Goal: Information Seeking & Learning: Check status

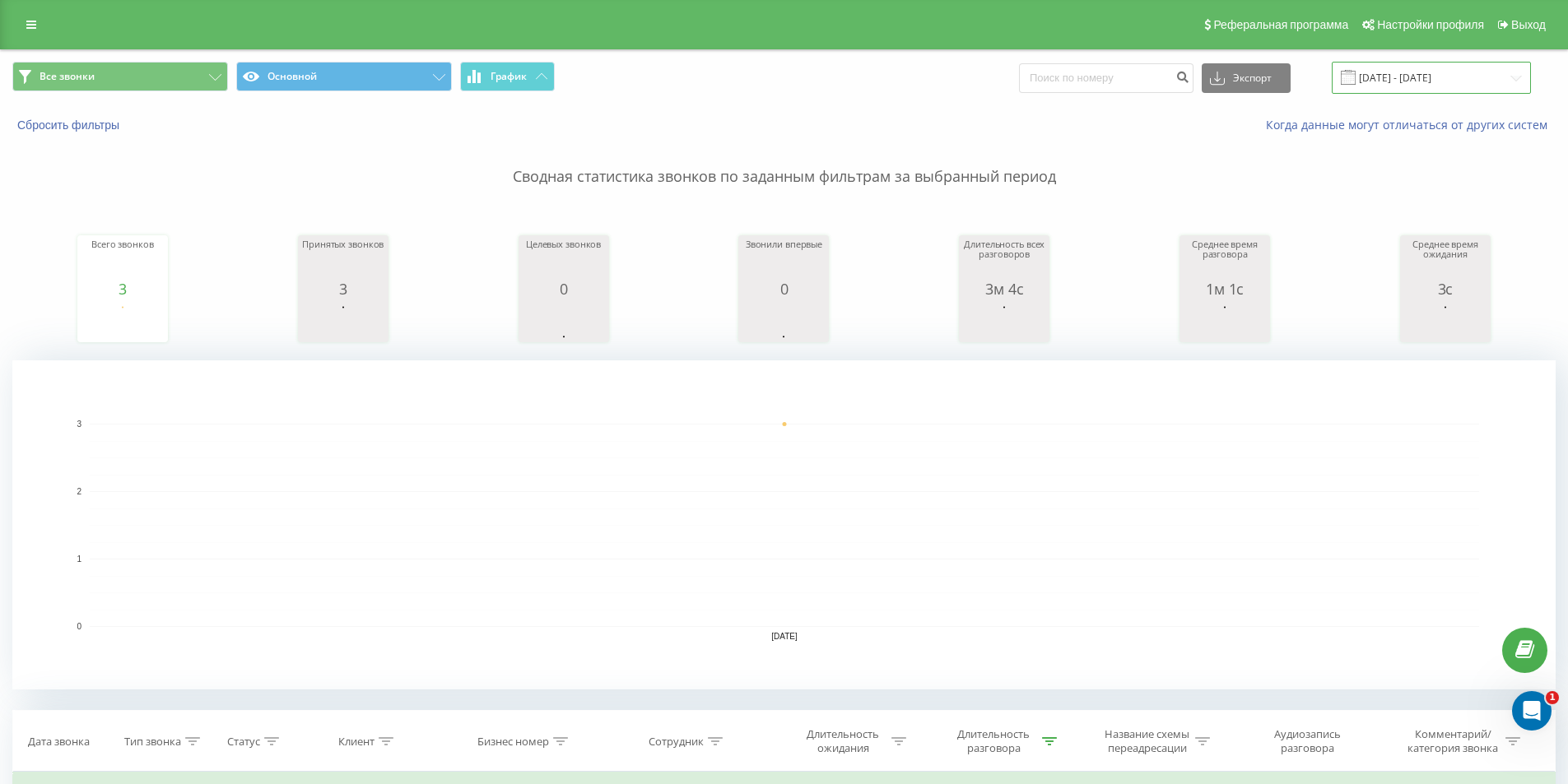
click at [1446, 74] on input "[DATE] - [DATE]" at bounding box center [1432, 78] width 199 height 32
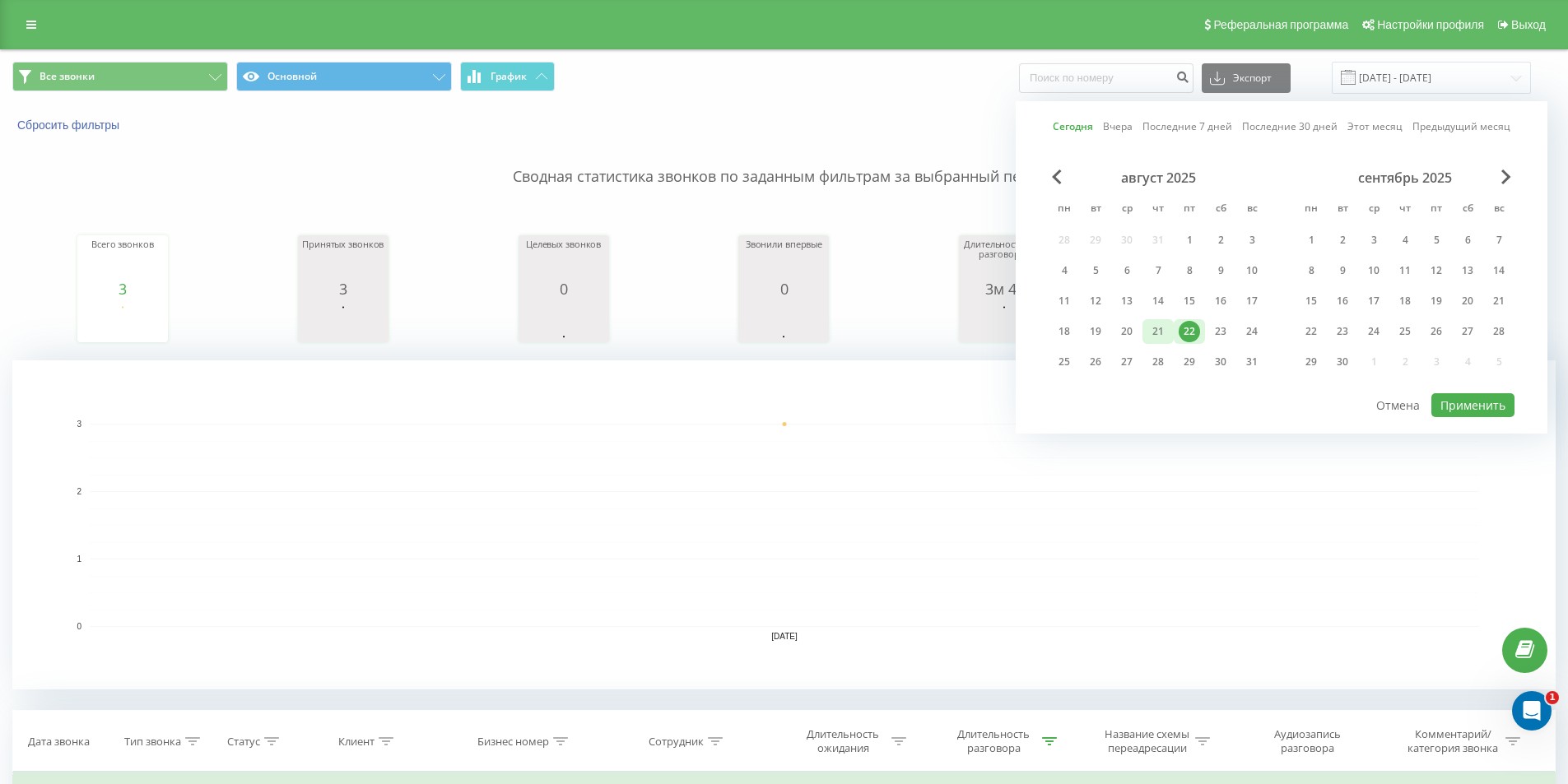
click at [1157, 327] on div "21" at bounding box center [1157, 331] width 21 height 21
click at [1475, 404] on button "Применить" at bounding box center [1473, 404] width 83 height 24
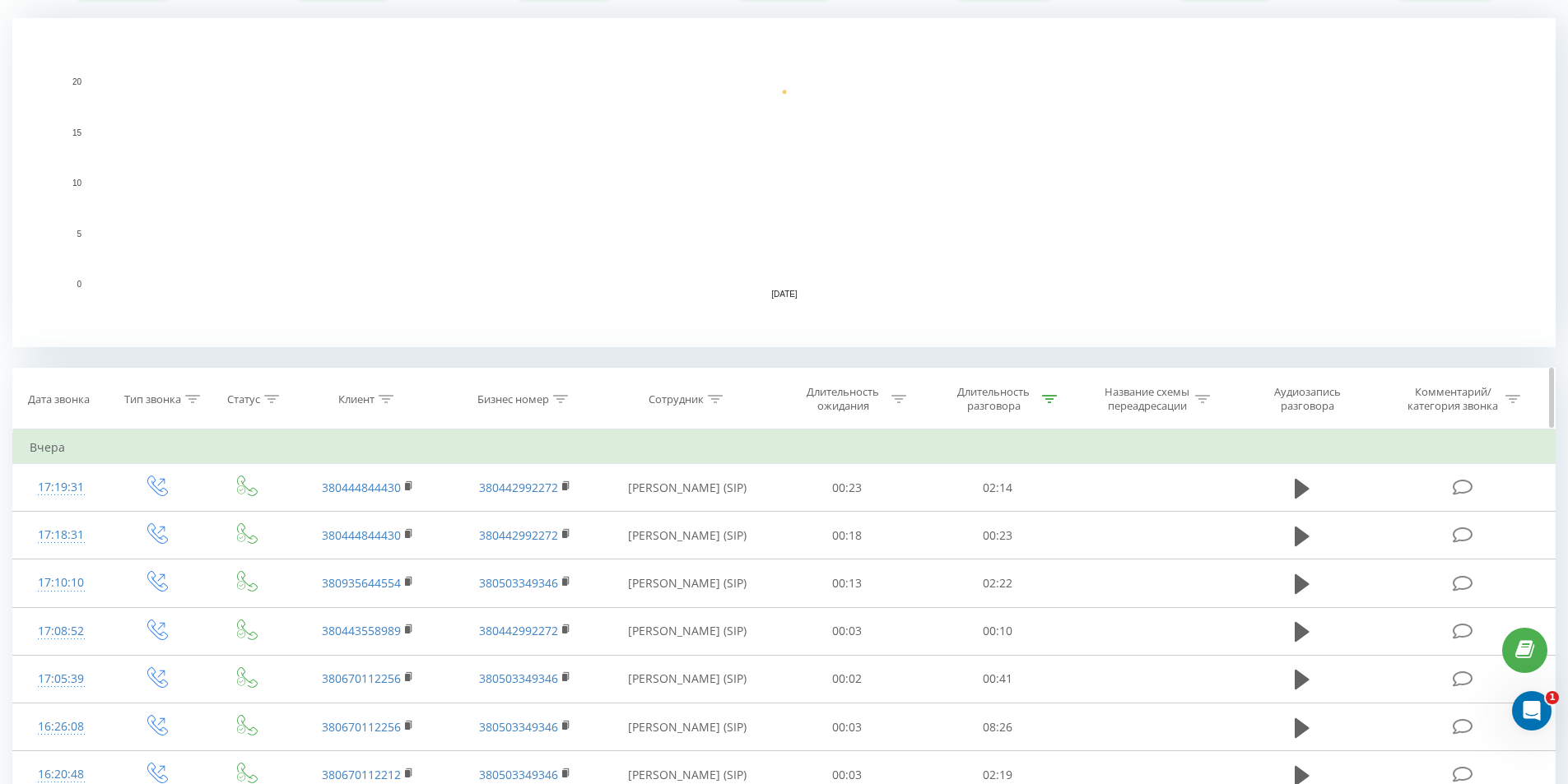
scroll to position [658, 0]
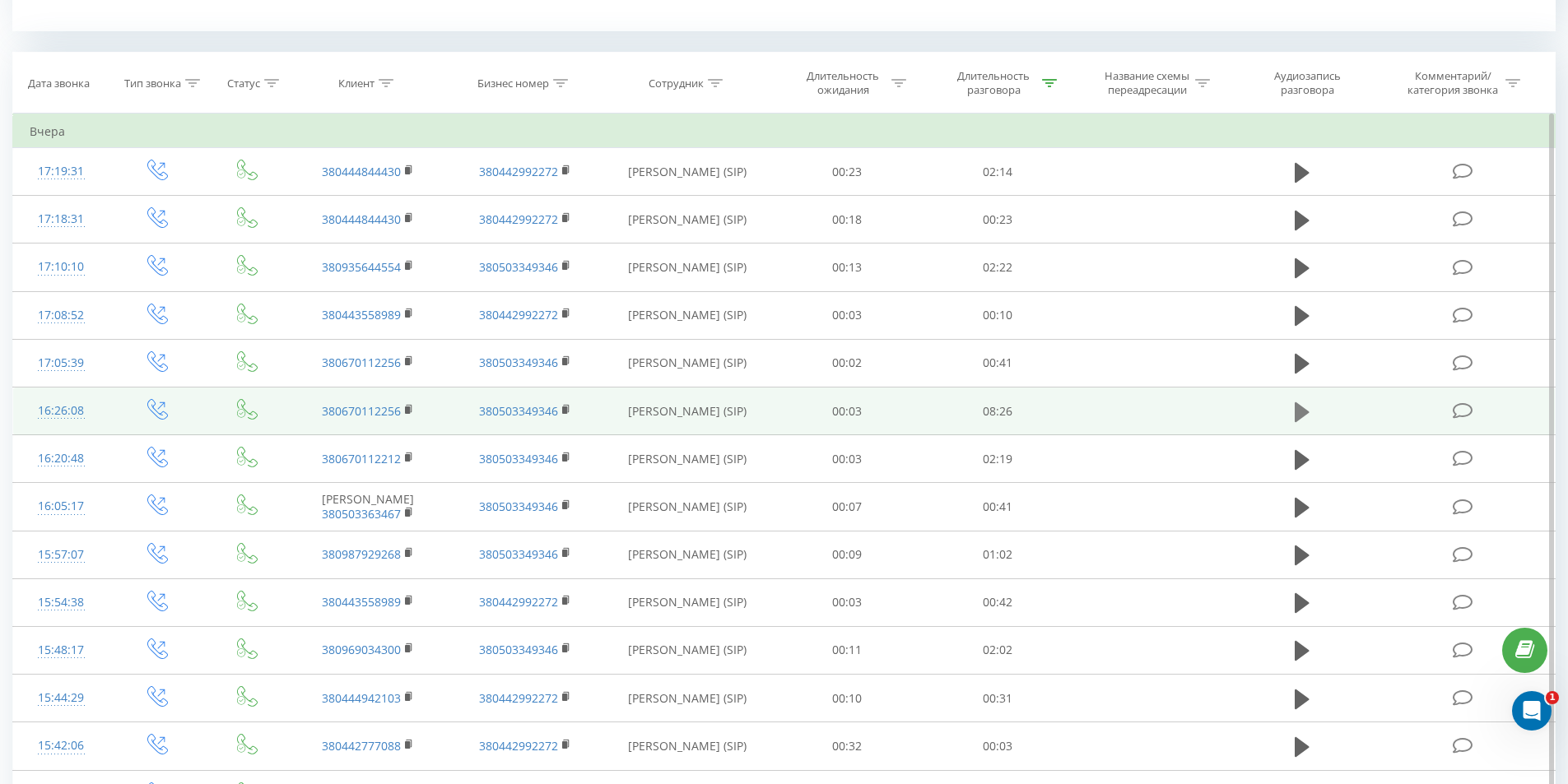
click at [1306, 417] on icon at bounding box center [1302, 412] width 15 height 23
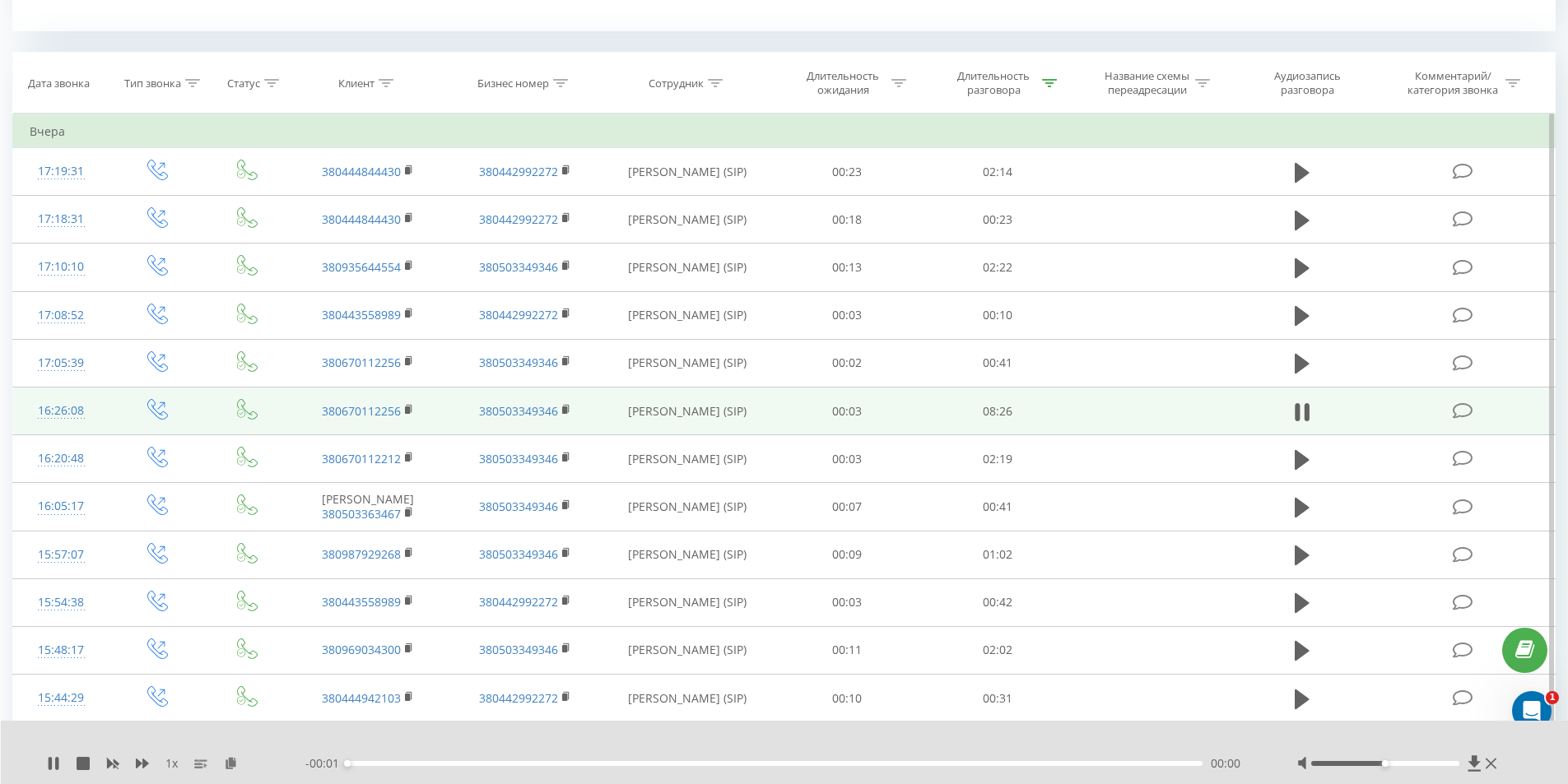
click at [360, 759] on div "- 00:01 00:00 00:00" at bounding box center [781, 763] width 950 height 17
click at [361, 763] on div "00:00" at bounding box center [776, 764] width 856 height 5
click at [357, 765] on div "00:02" at bounding box center [776, 764] width 856 height 5
click at [373, 764] on div "00:06" at bounding box center [776, 764] width 856 height 5
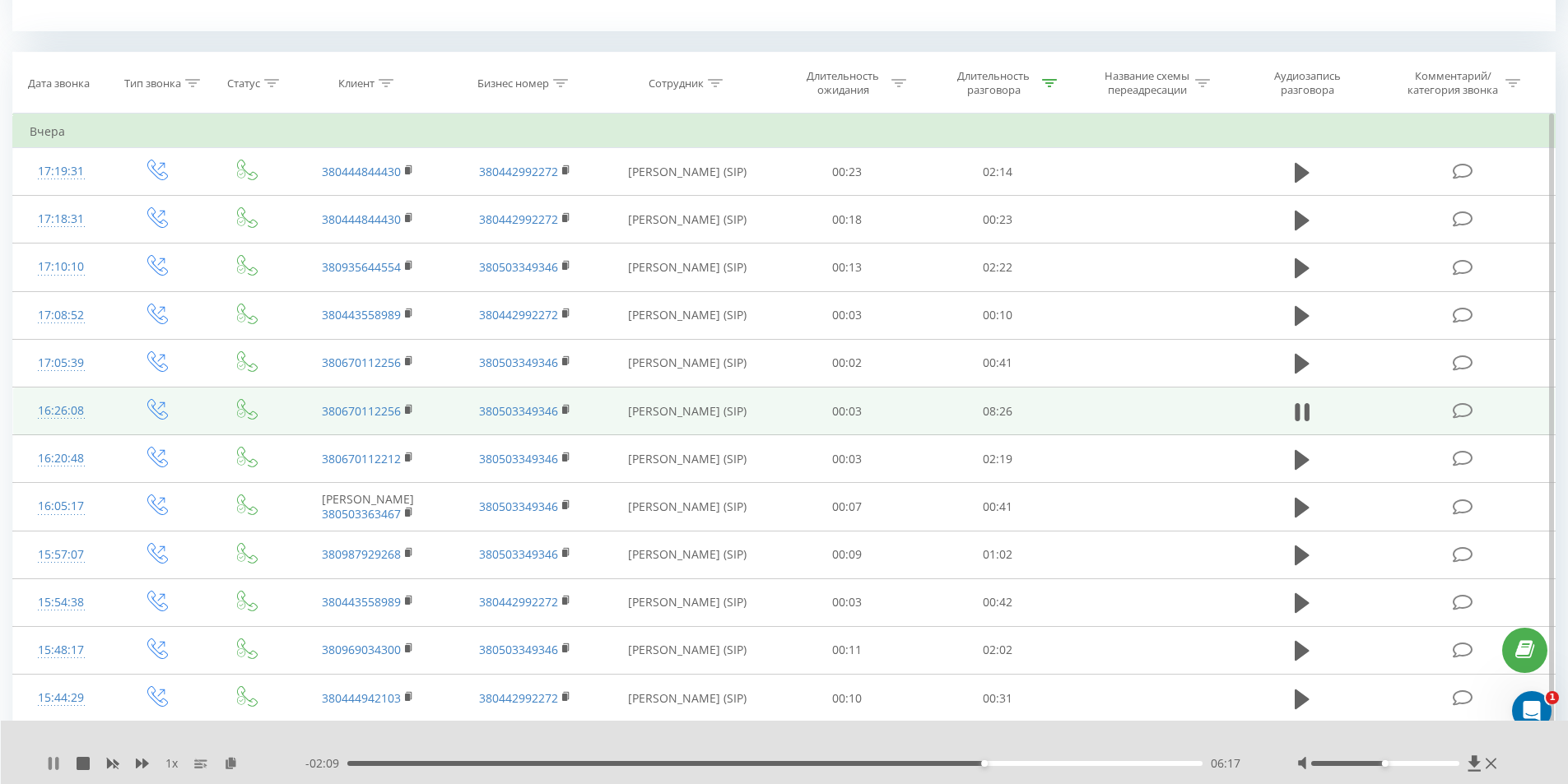
click at [55, 763] on icon at bounding box center [53, 763] width 13 height 13
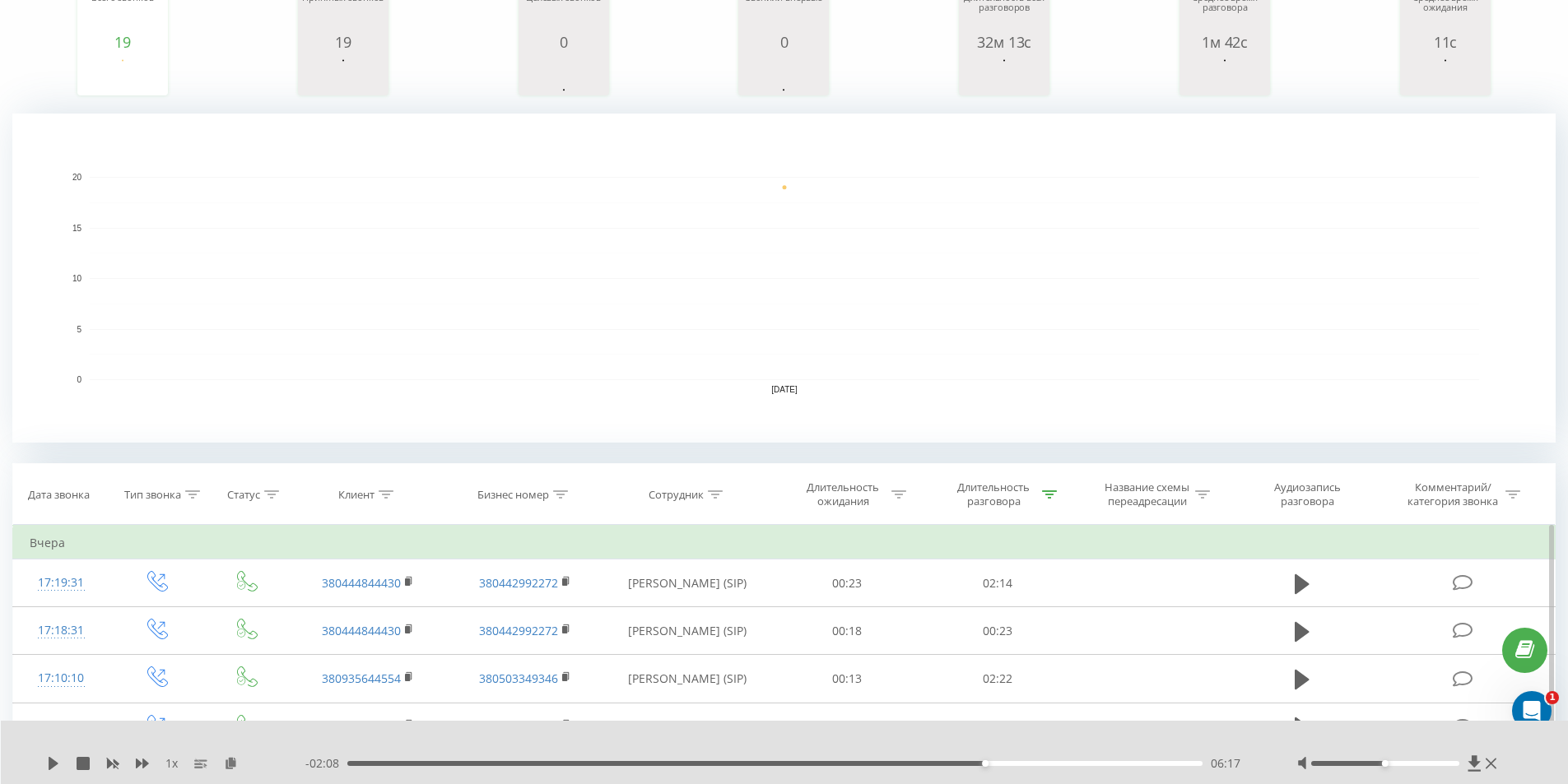
scroll to position [0, 0]
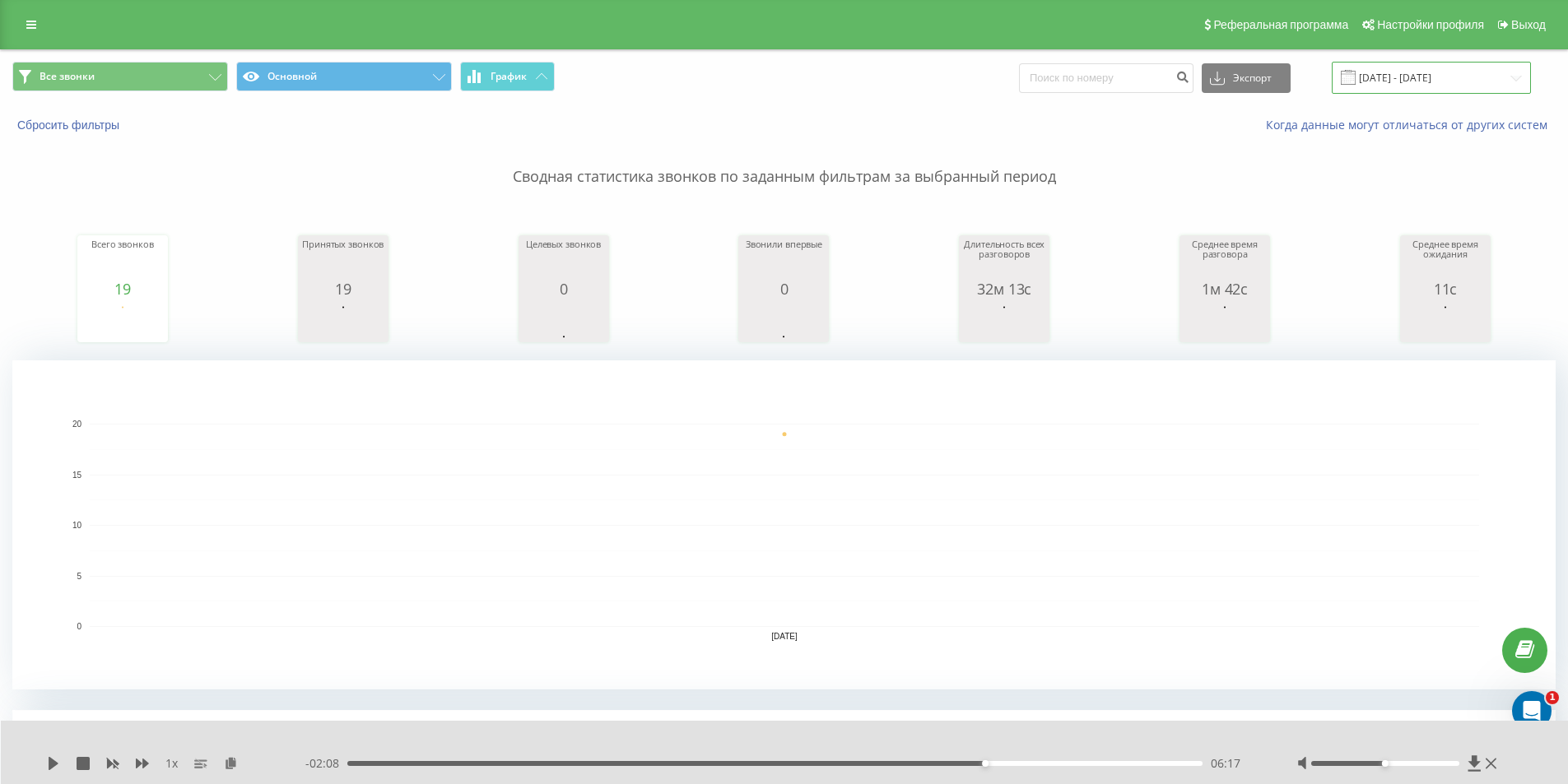
click at [1486, 72] on input "21.08.2025 - 21.08.2025" at bounding box center [1432, 78] width 199 height 32
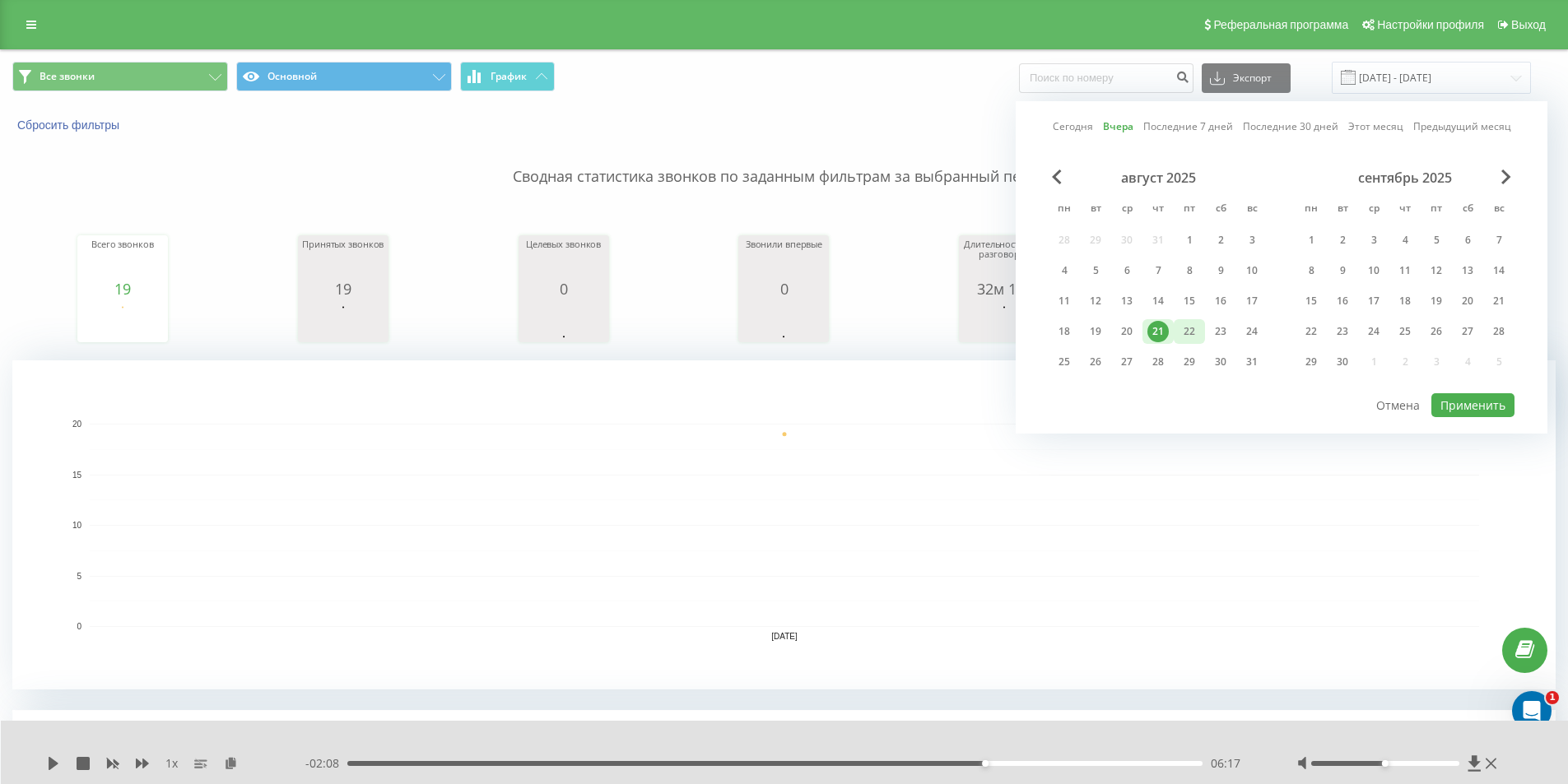
click at [1195, 332] on div "22" at bounding box center [1189, 331] width 21 height 21
click at [1488, 405] on button "Применить" at bounding box center [1473, 404] width 83 height 24
type input "[DATE] - [DATE]"
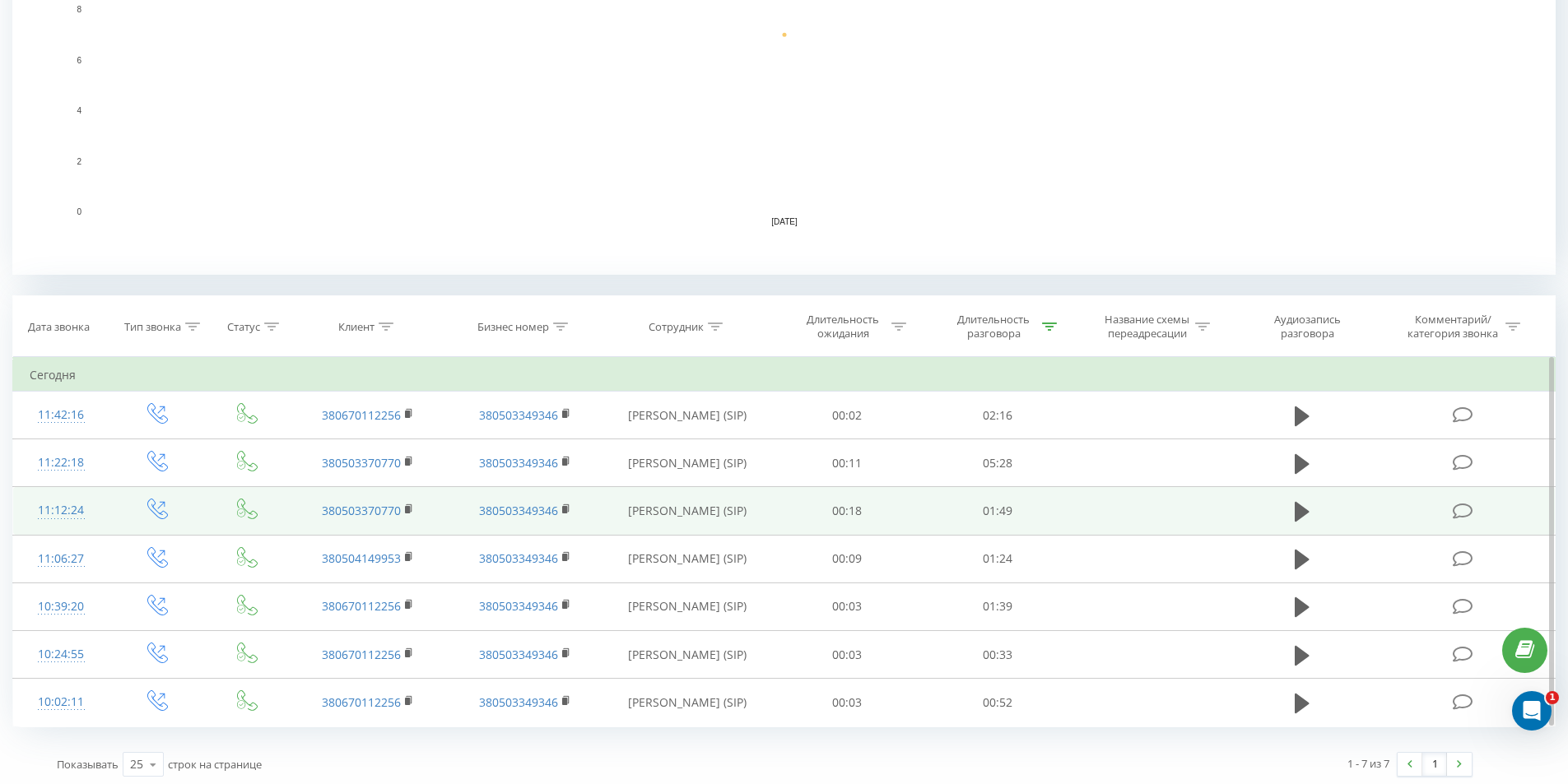
scroll to position [420, 0]
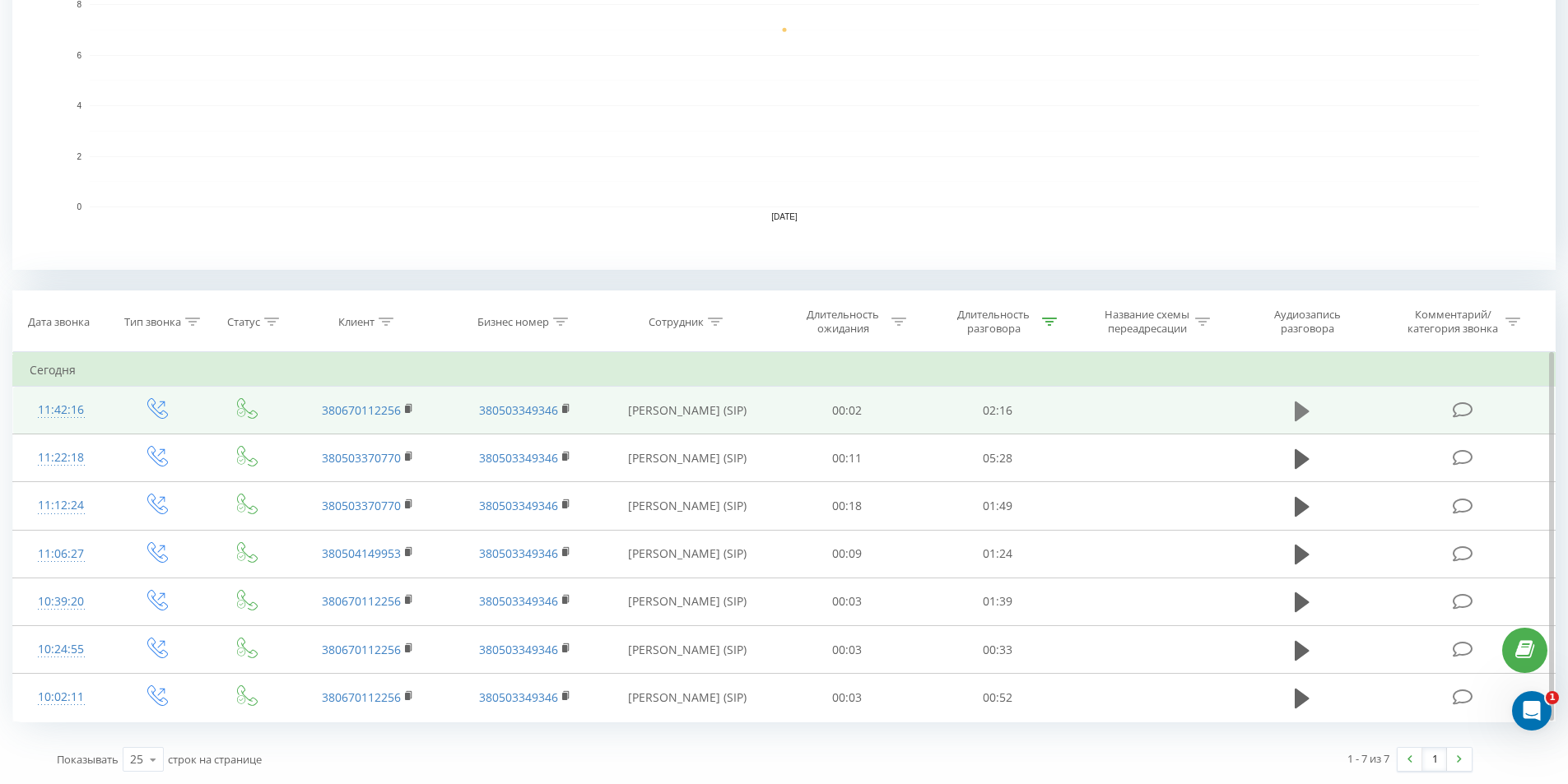
click at [1290, 420] on button at bounding box center [1302, 411] width 24 height 24
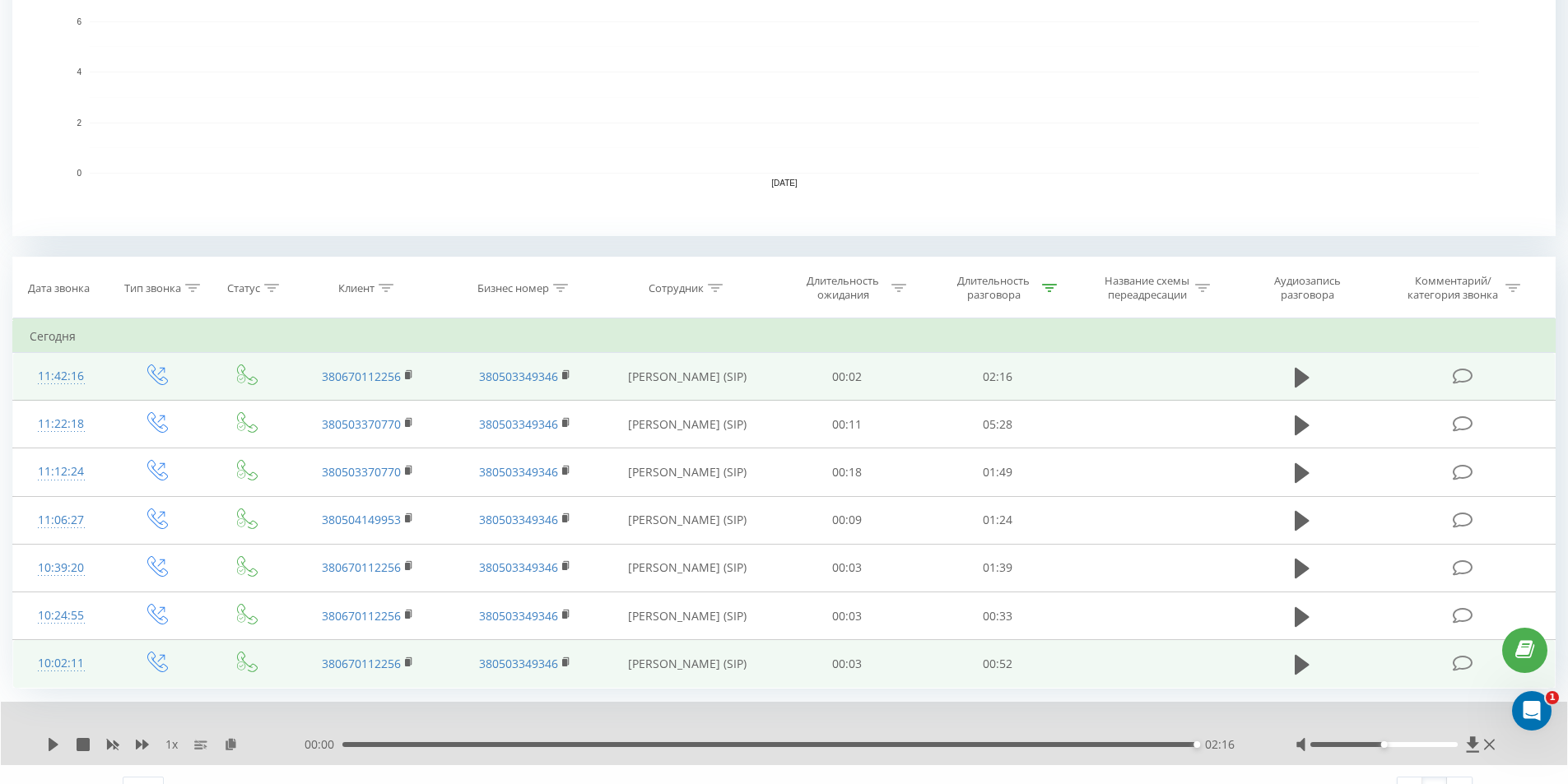
scroll to position [483, 0]
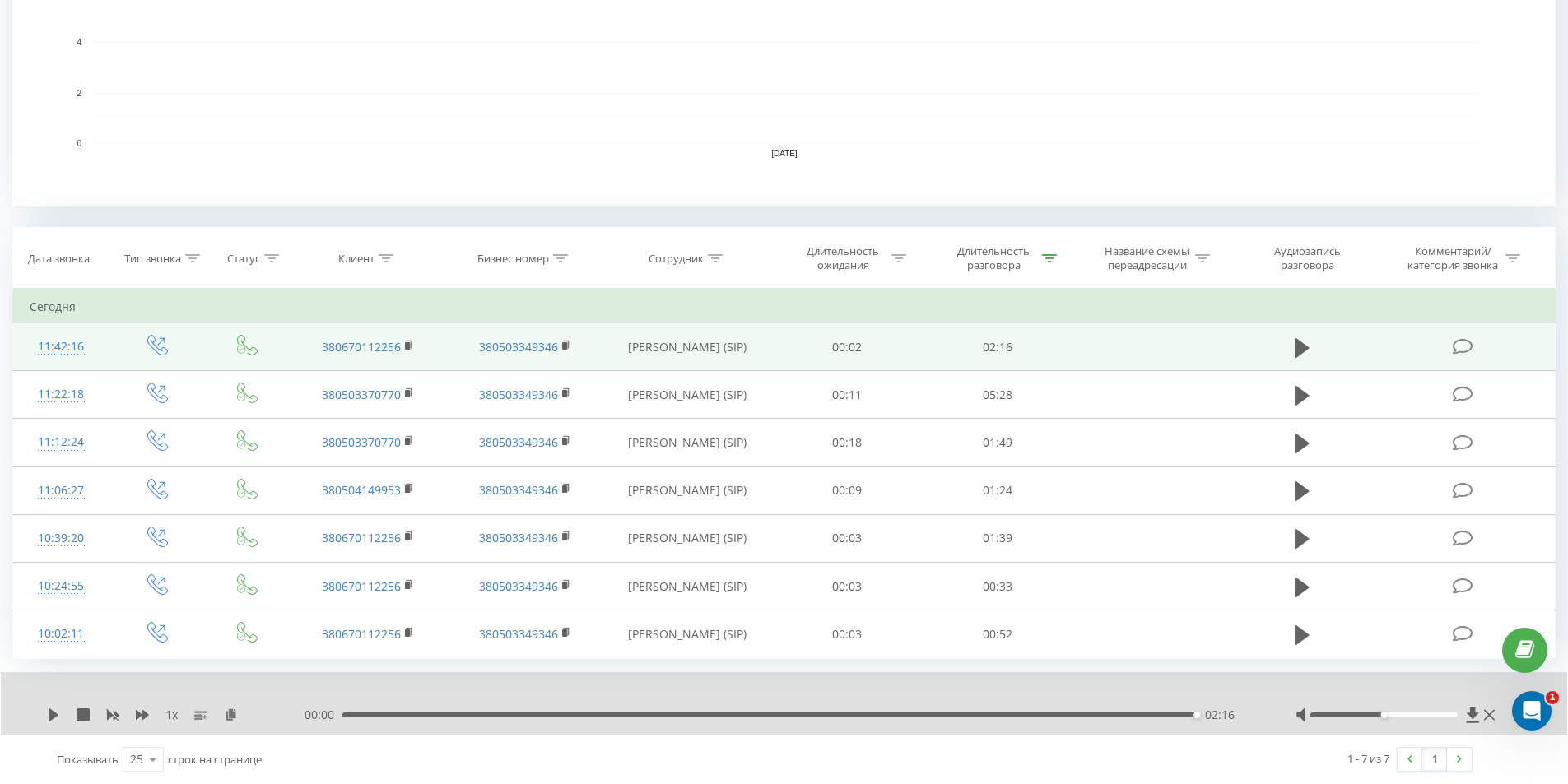
click at [39, 716] on div "1 x 00:00 02:16 02:16" at bounding box center [784, 704] width 1566 height 64
click at [54, 713] on icon at bounding box center [53, 714] width 10 height 13
click at [55, 716] on icon at bounding box center [53, 714] width 10 height 13
click at [1304, 351] on icon at bounding box center [1302, 347] width 15 height 23
click at [1300, 353] on icon at bounding box center [1302, 347] width 15 height 20
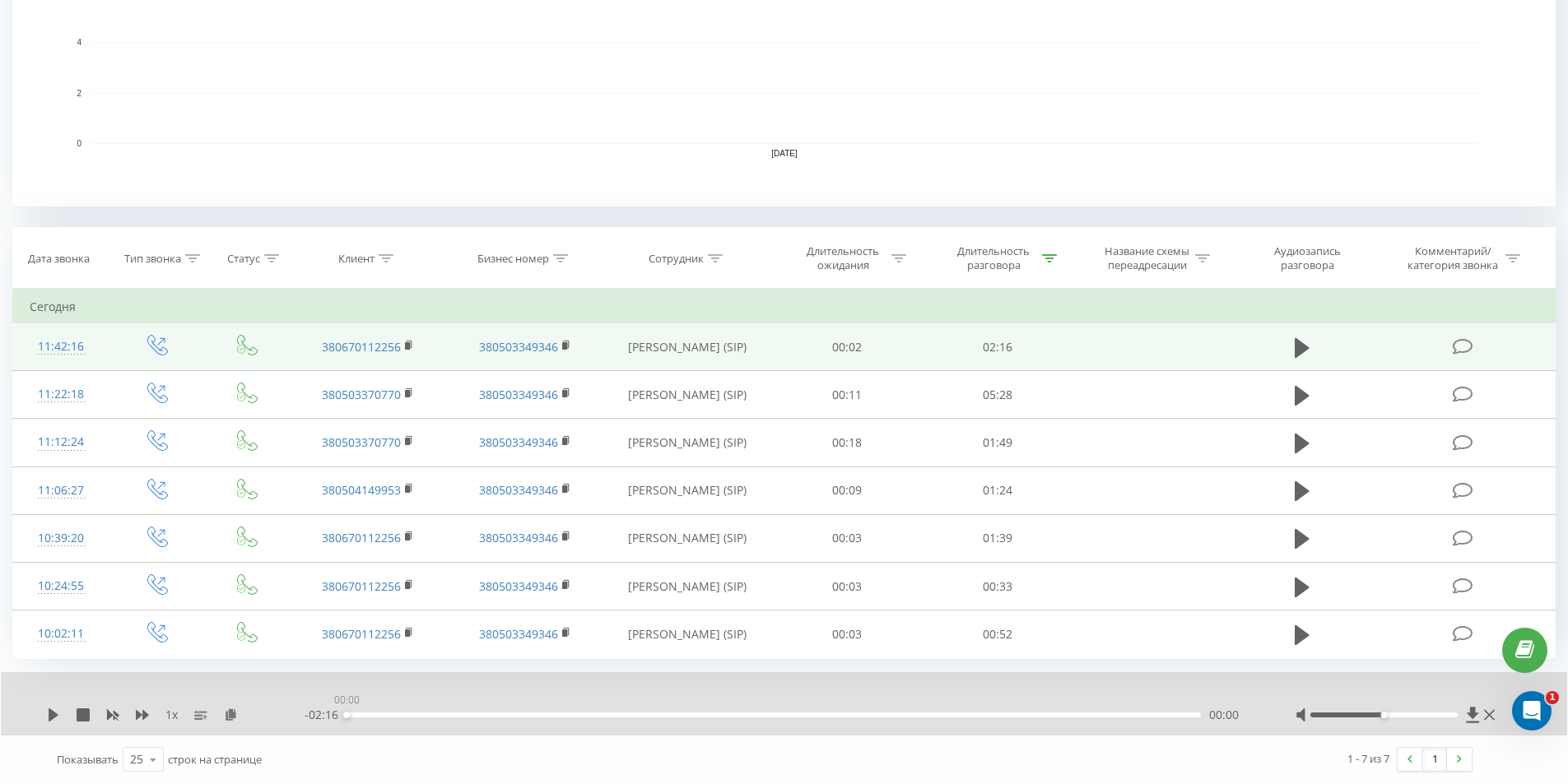
drag, startPoint x: 872, startPoint y: 715, endPoint x: 261, endPoint y: 695, distance: 611.3
click at [346, 739] on div "1 x - 02:16 00:00 00:00 Показывать 25 10 25 50 100 строк на странице 1 - 7 из 7…" at bounding box center [784, 727] width 1544 height 111
click at [50, 717] on icon at bounding box center [53, 714] width 10 height 13
click at [383, 713] on div "00:05" at bounding box center [774, 715] width 854 height 5
click at [394, 713] on div "00:07" at bounding box center [774, 715] width 854 height 5
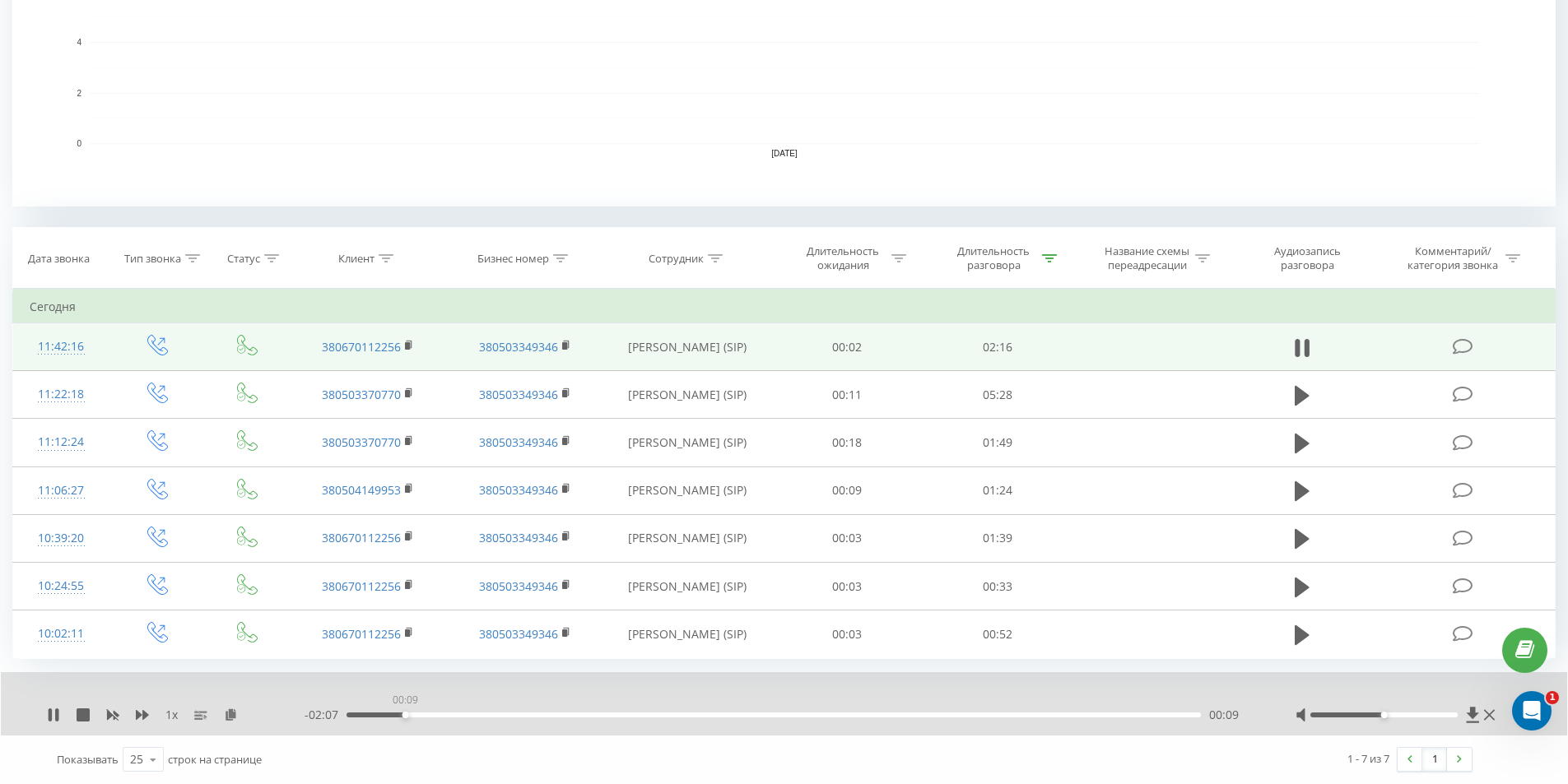
click at [405, 713] on div "00:09" at bounding box center [406, 715] width 7 height 7
click at [424, 713] on div "00:10" at bounding box center [774, 715] width 854 height 5
click at [432, 712] on div "00:12" at bounding box center [774, 715] width 854 height 5
click at [486, 714] on div "00:20" at bounding box center [774, 715] width 854 height 5
click at [506, 715] on div "00:23" at bounding box center [774, 715] width 854 height 5
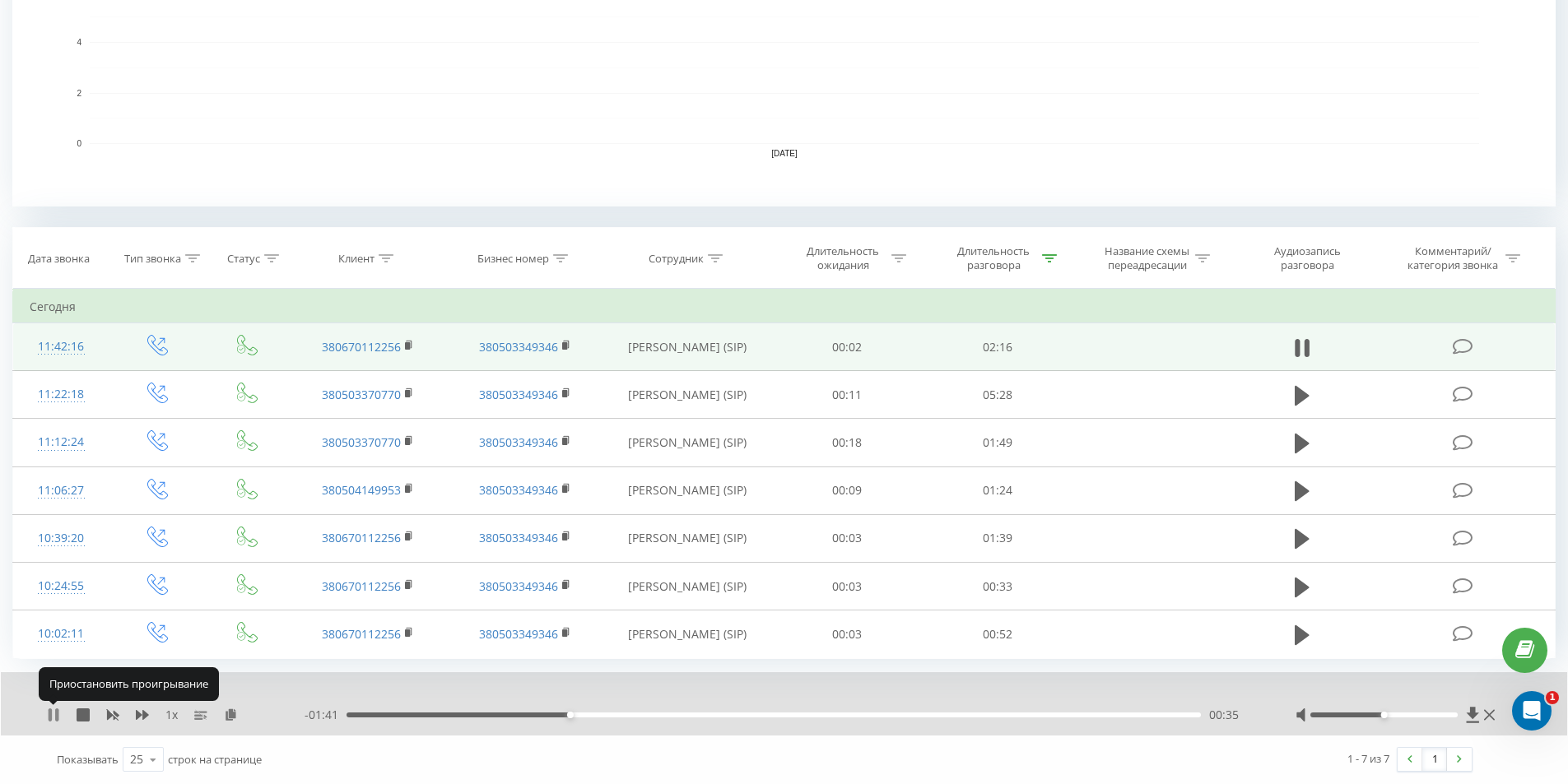
click at [53, 710] on icon at bounding box center [53, 714] width 13 height 13
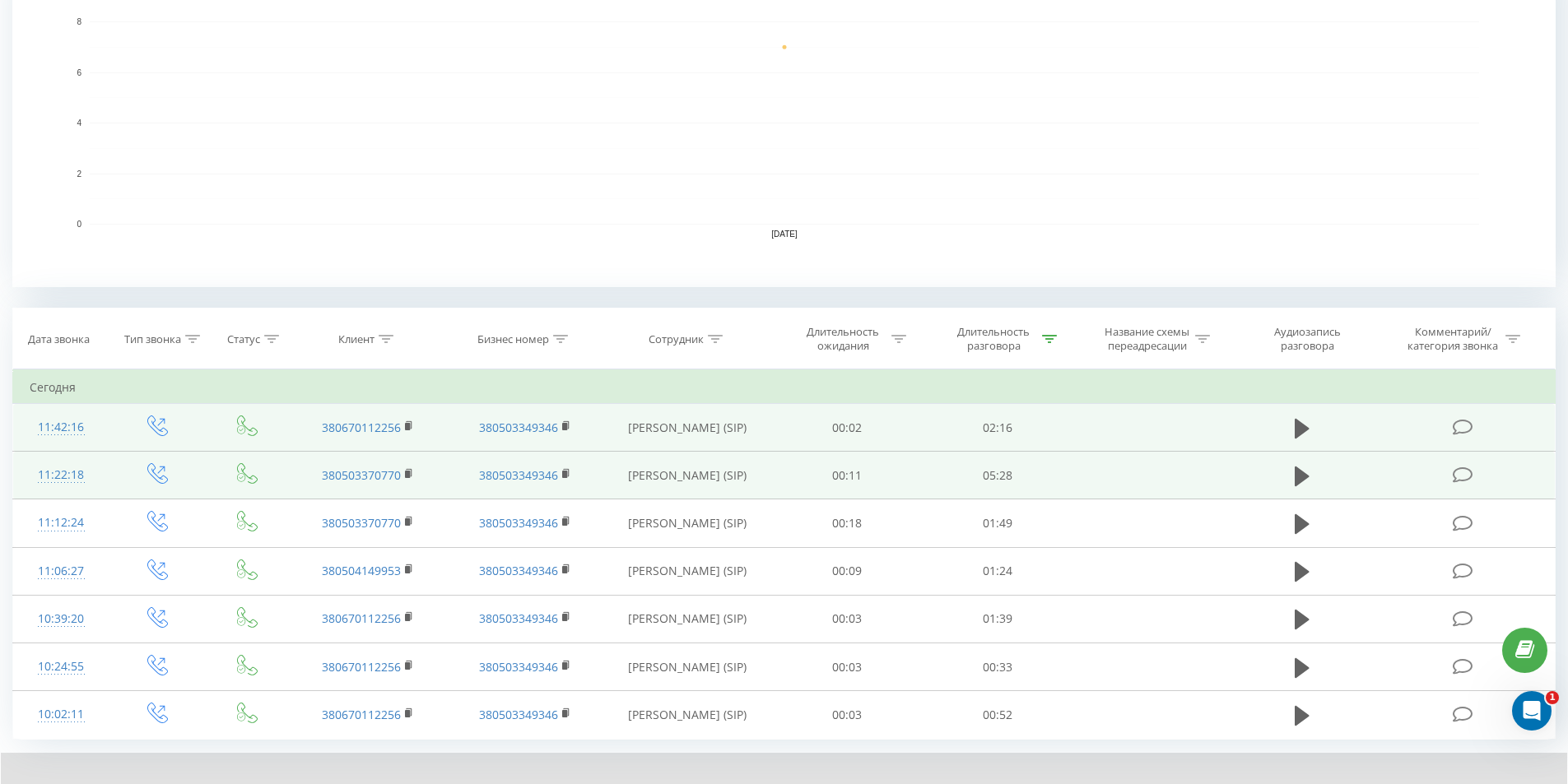
scroll to position [420, 0]
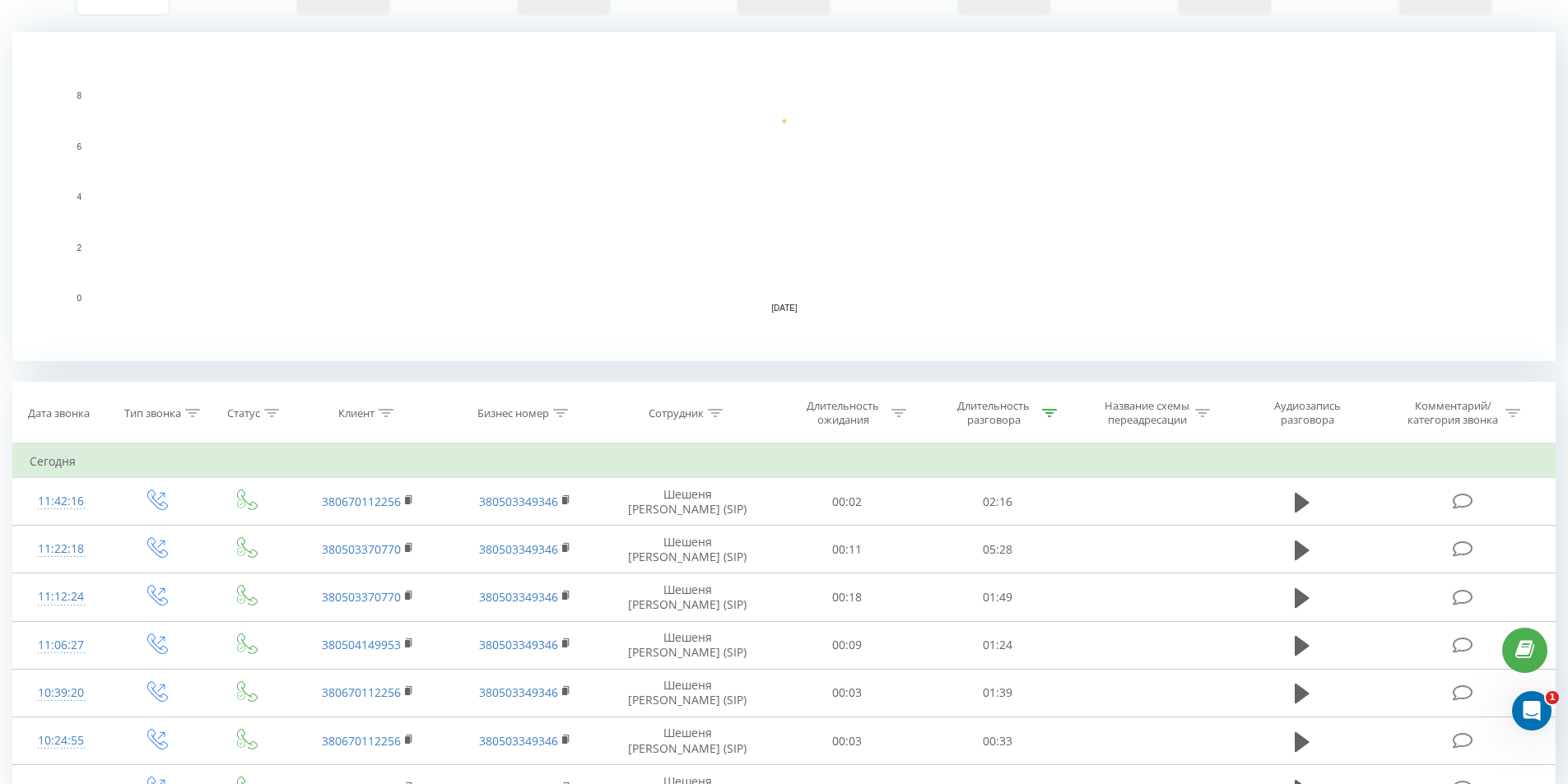
scroll to position [329, 0]
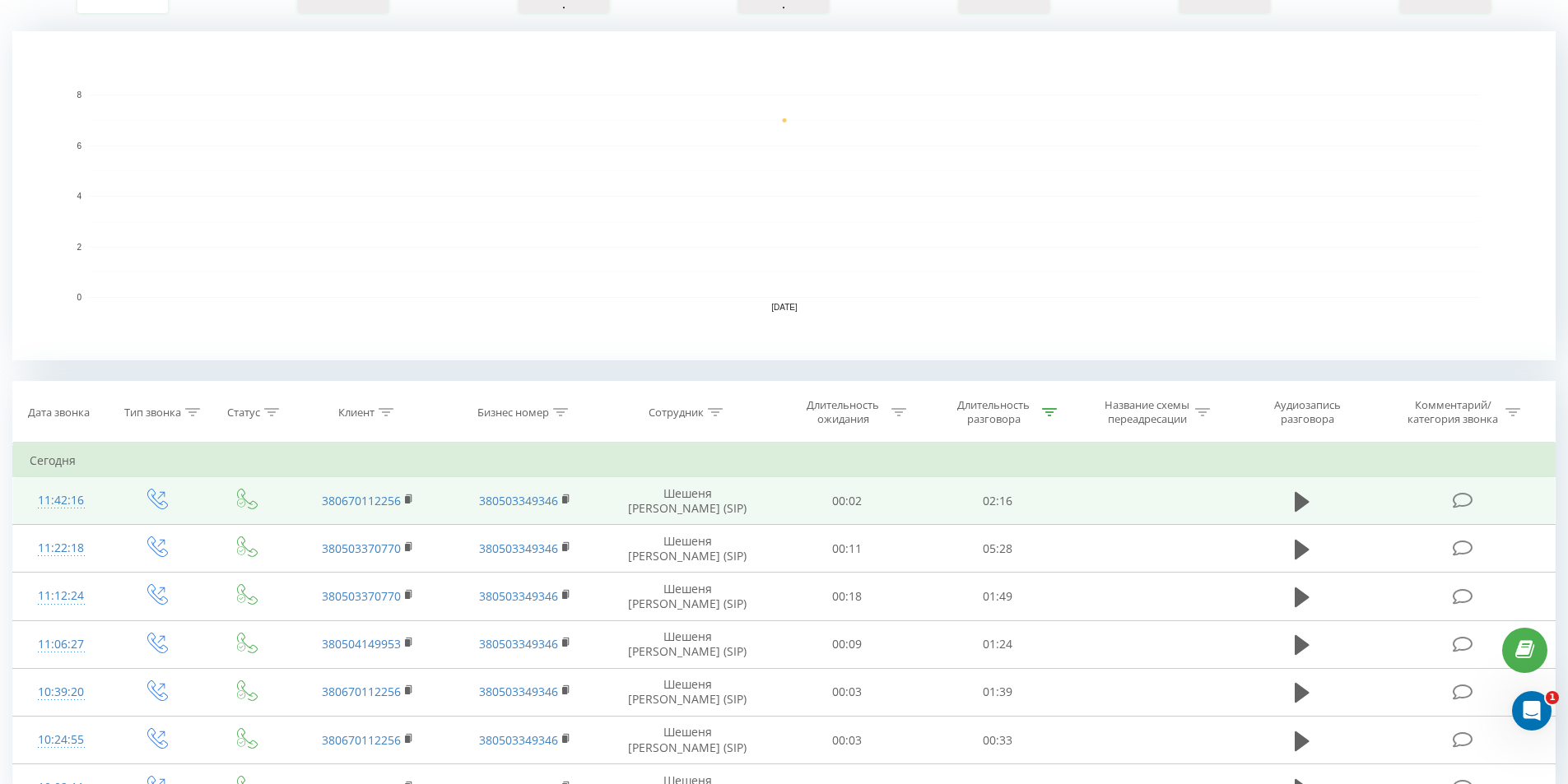
click at [1315, 505] on td at bounding box center [1302, 500] width 145 height 48
click at [1301, 504] on icon at bounding box center [1302, 501] width 15 height 20
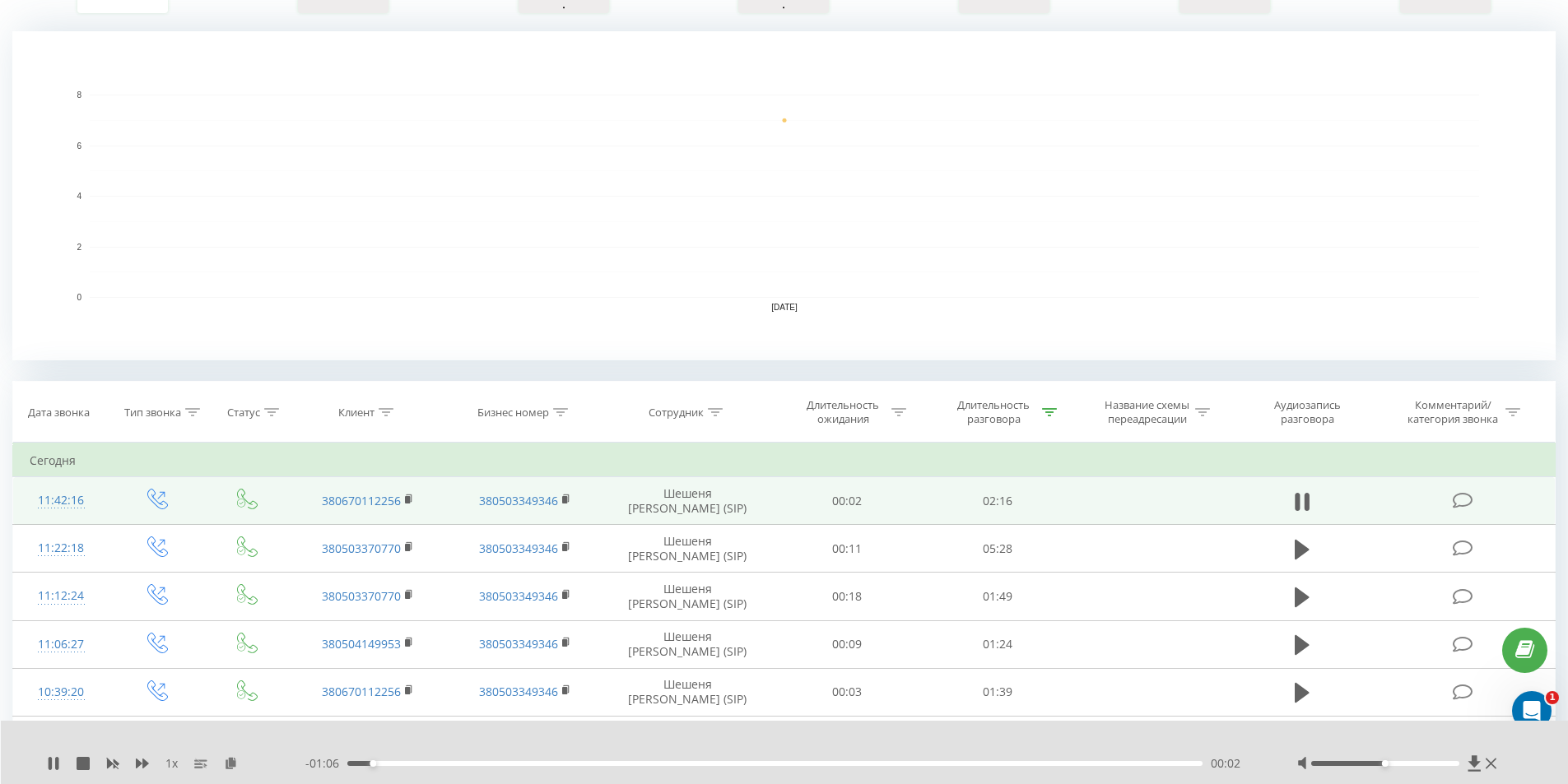
click at [397, 761] on div "00:02" at bounding box center [776, 764] width 856 height 5
click at [425, 762] on div "00:04" at bounding box center [776, 764] width 856 height 5
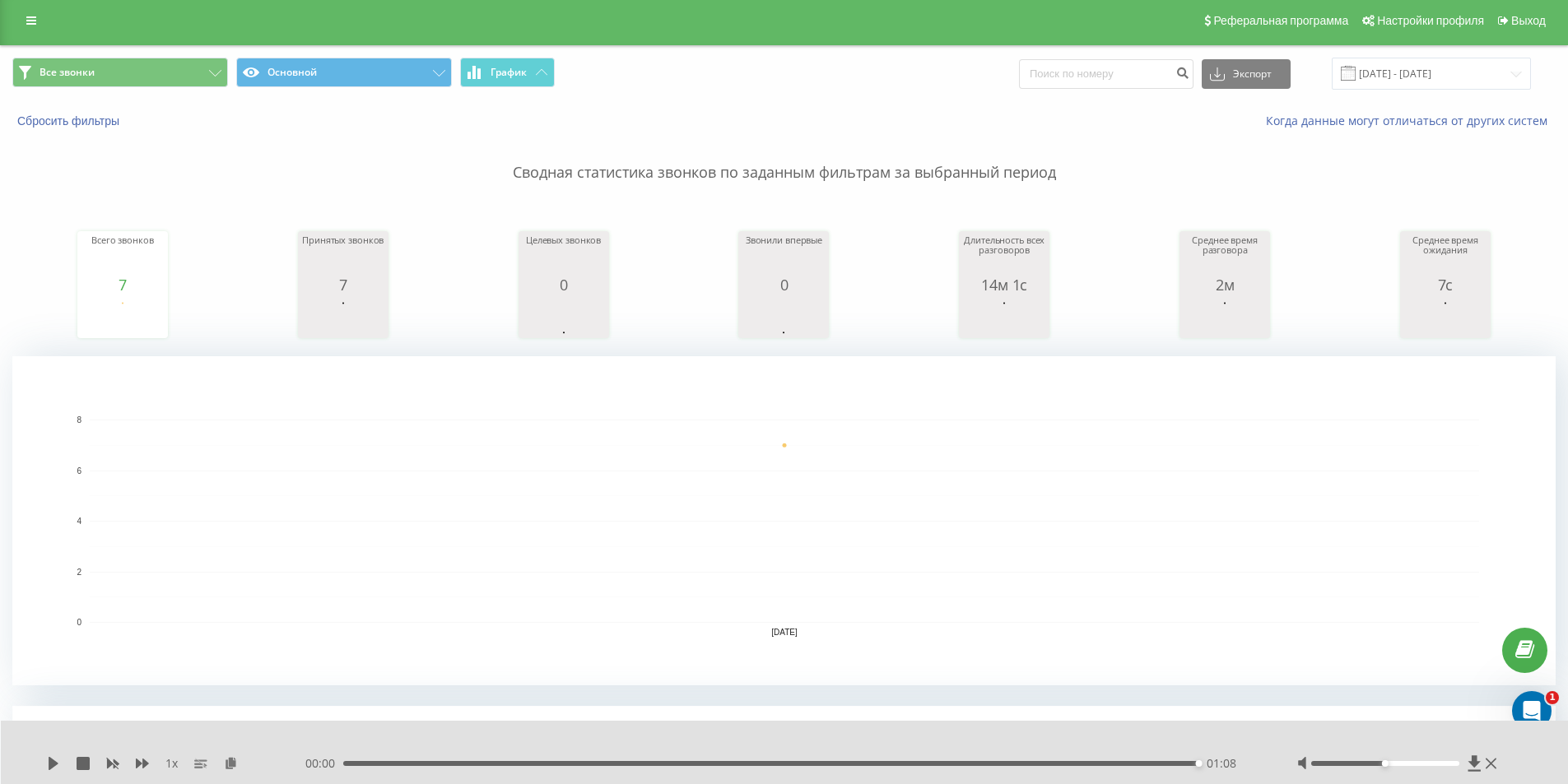
scroll to position [0, 0]
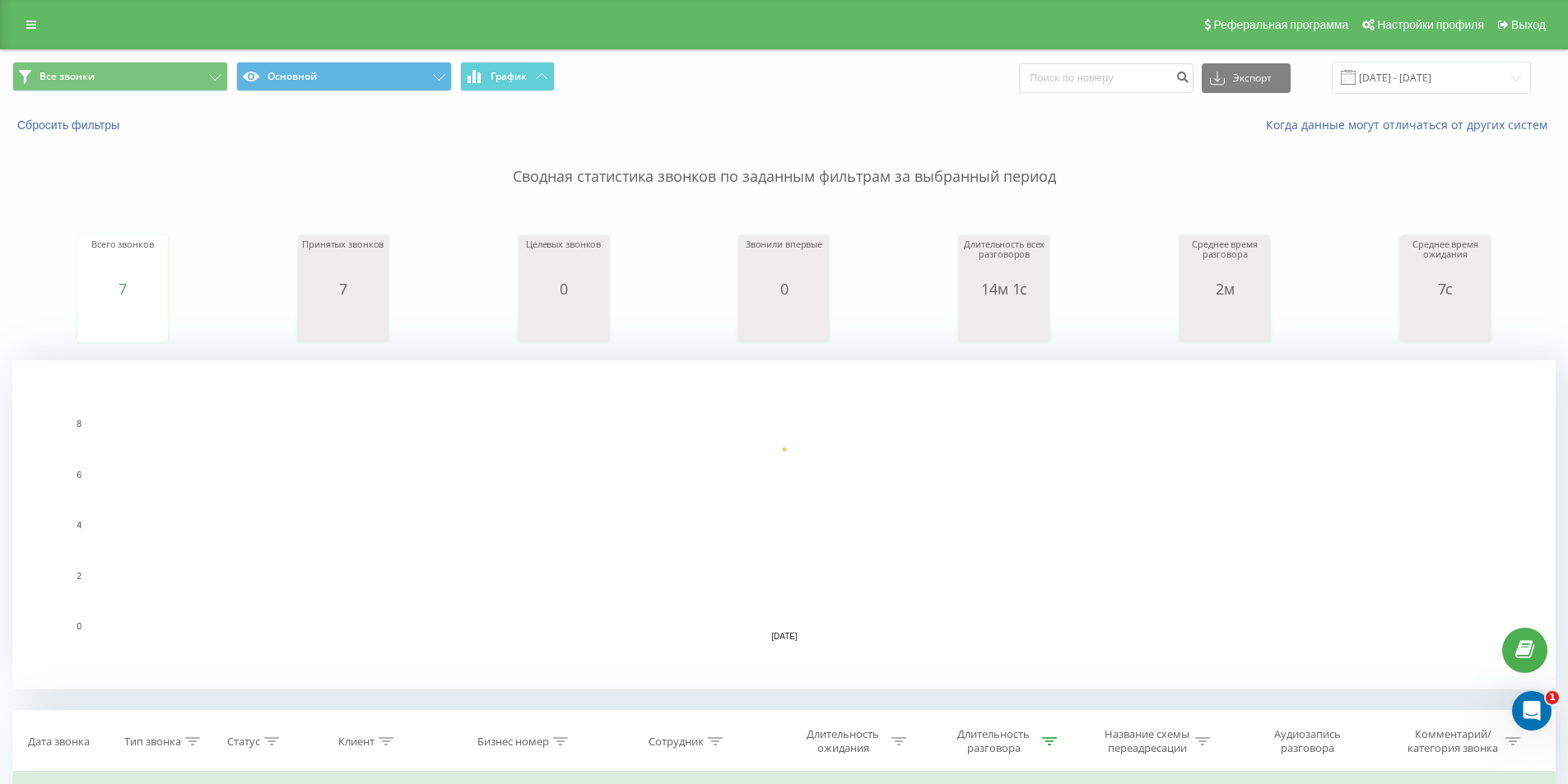
click at [178, 611] on rect "A chart." at bounding box center [784, 525] width 1389 height 203
click at [1440, 75] on input "[DATE] - [DATE]" at bounding box center [1432, 78] width 199 height 32
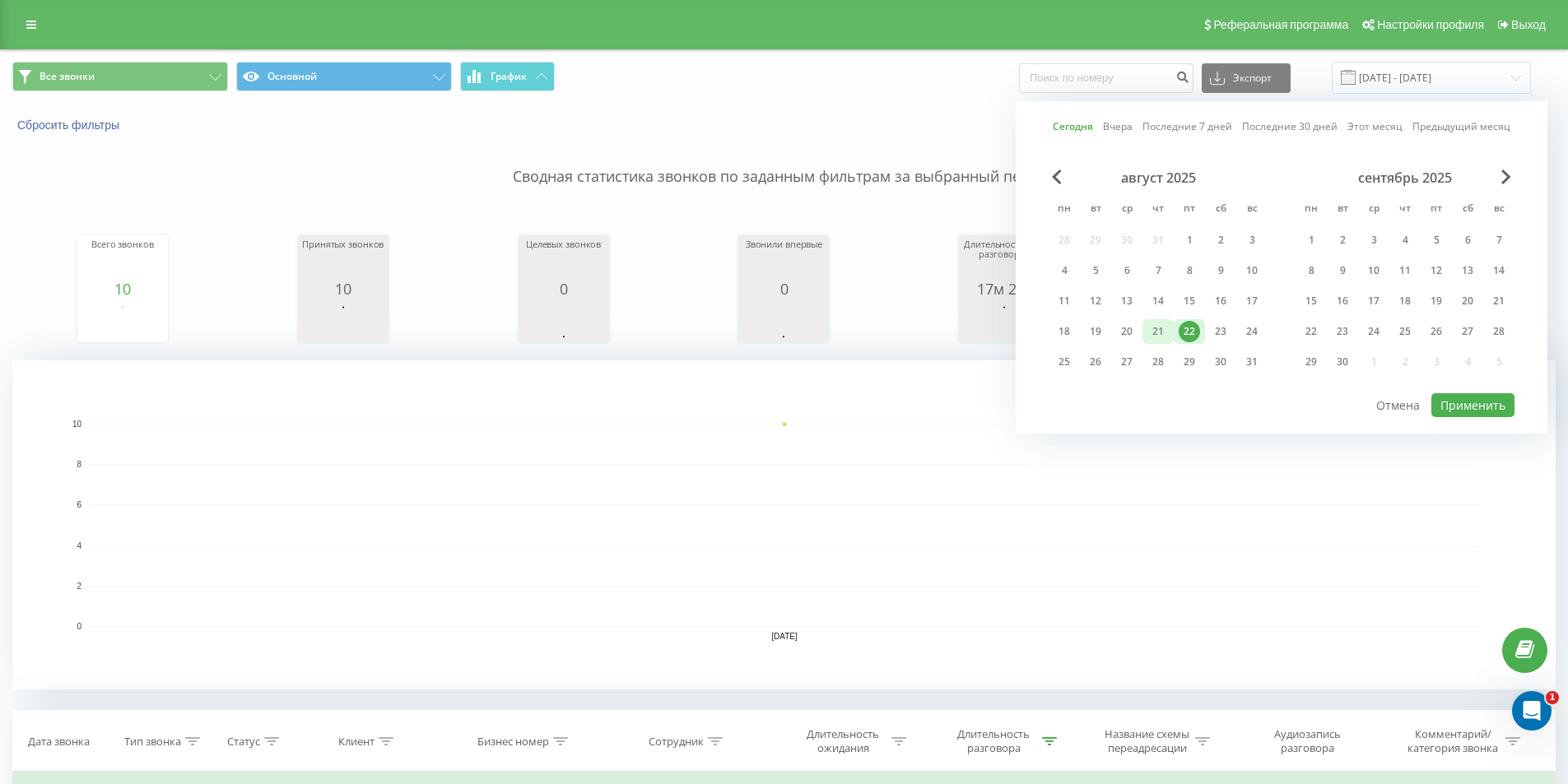
click at [1166, 326] on div "21" at bounding box center [1157, 331] width 21 height 21
click at [1465, 406] on button "Применить" at bounding box center [1473, 404] width 83 height 24
type input "21.08.2025 - 21.08.2025"
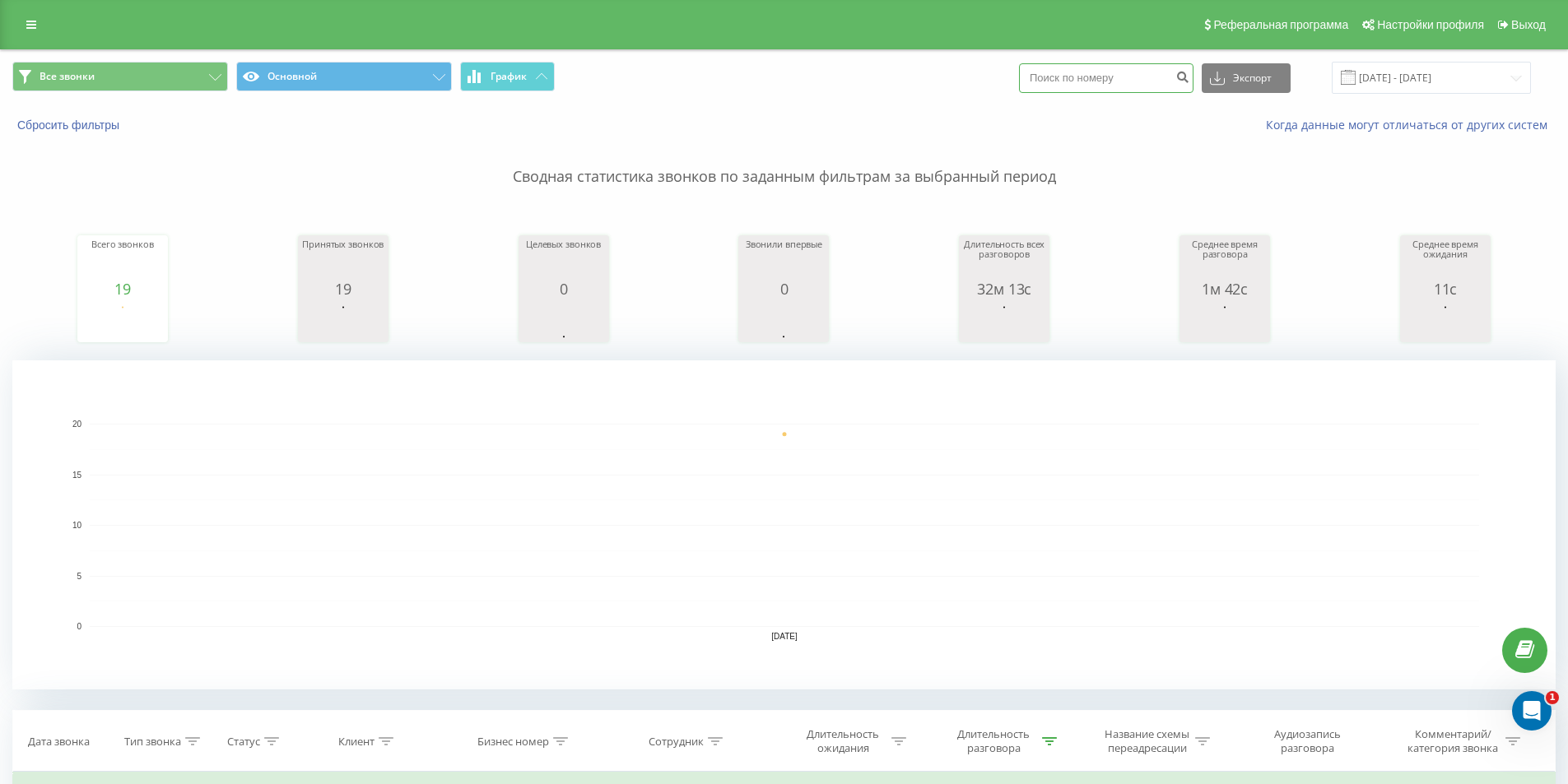
click at [1096, 76] on input at bounding box center [1106, 79] width 175 height 30
paste input "0631532003"
type input "0631532003"
drag, startPoint x: 1205, startPoint y: 70, endPoint x: 1174, endPoint y: 93, distance: 38.6
click at [1193, 71] on button "submit" at bounding box center [1182, 79] width 22 height 30
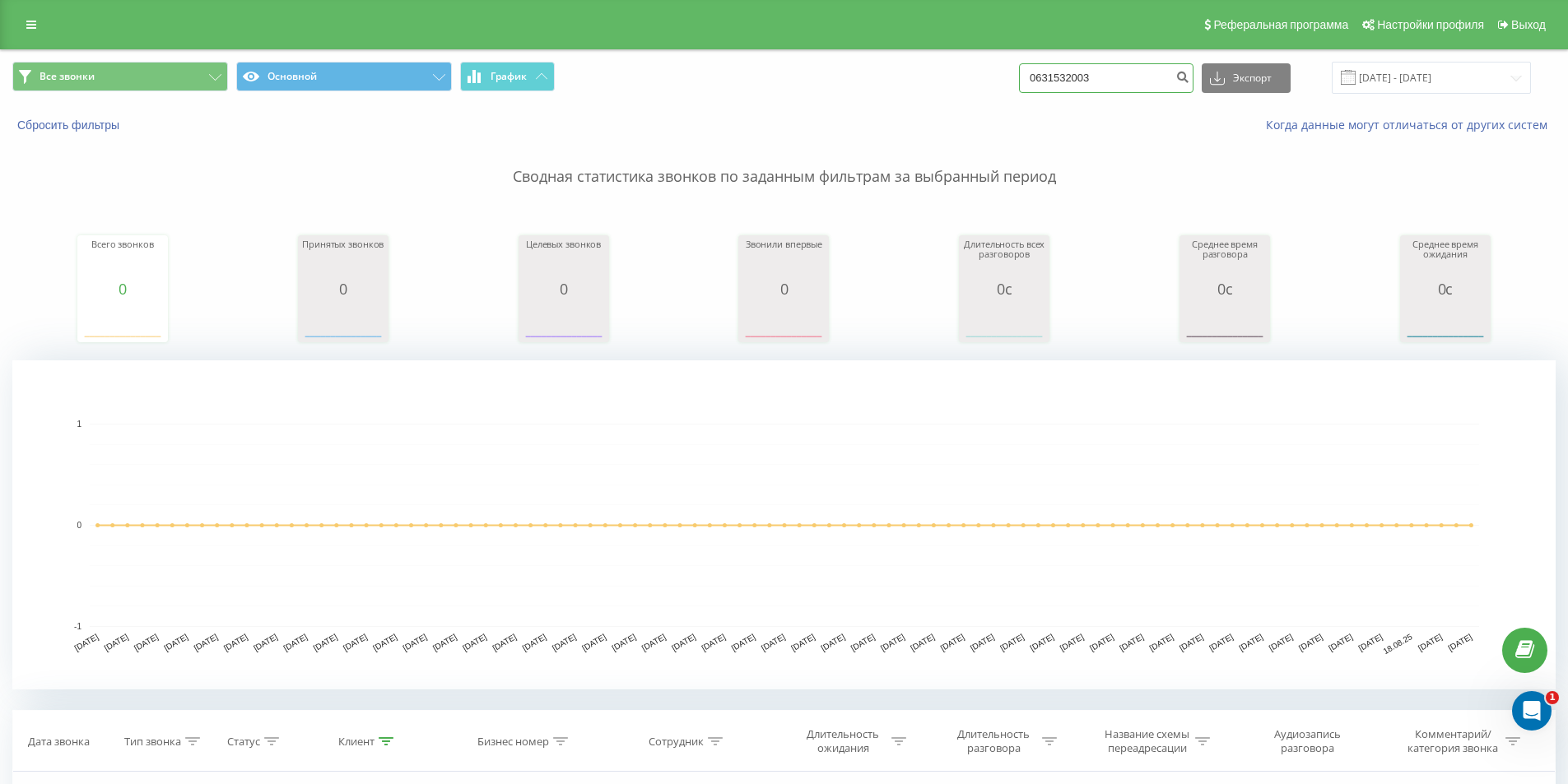
click at [1137, 70] on input "0631532003" at bounding box center [1106, 79] width 175 height 30
type input "0"
click at [1190, 73] on icon "submit" at bounding box center [1182, 74] width 14 height 10
click at [1395, 75] on input "22.05.2025 - 22.08.2025" at bounding box center [1432, 78] width 199 height 32
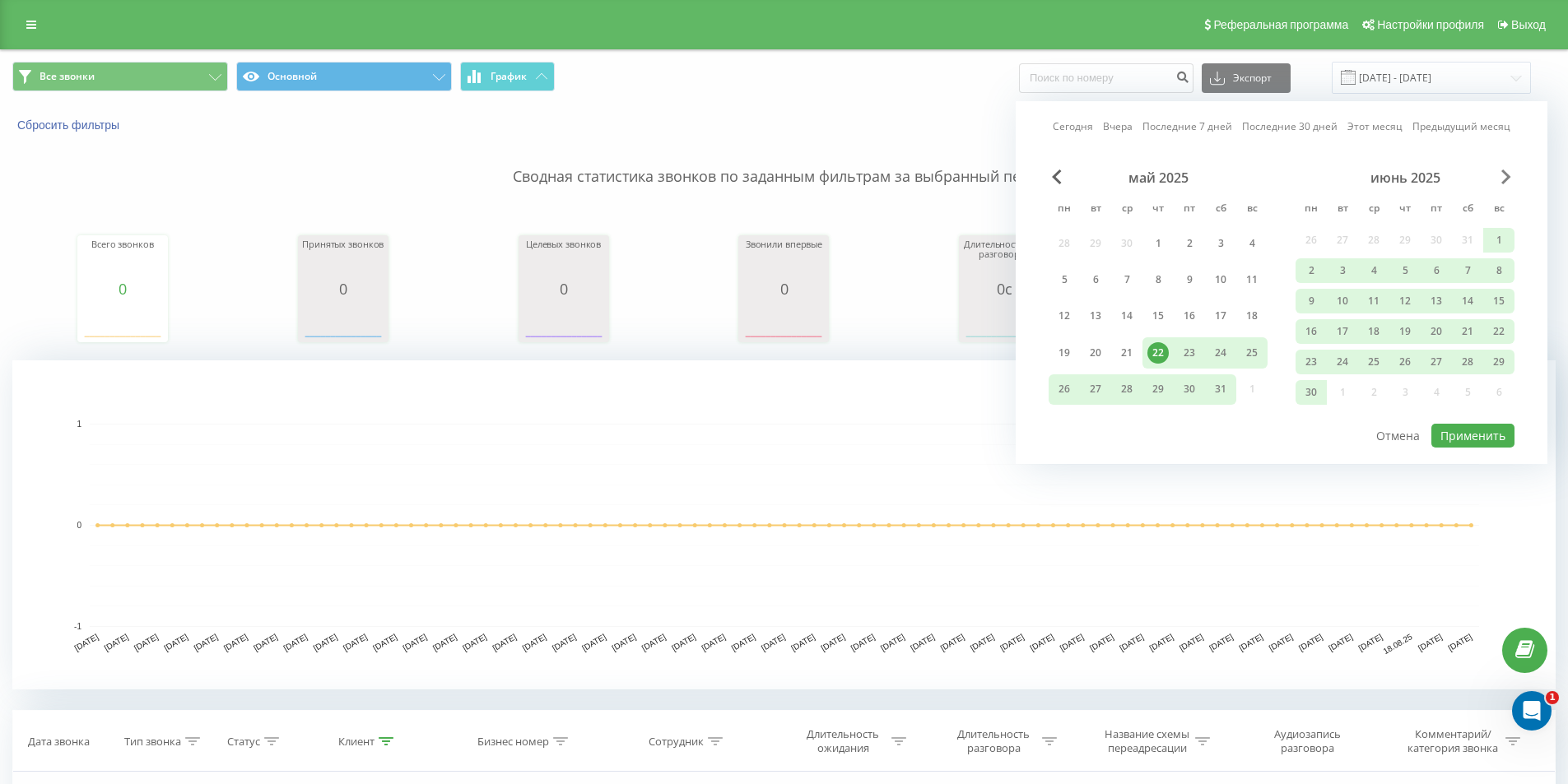
click at [1505, 178] on span "Next Month" at bounding box center [1506, 176] width 10 height 15
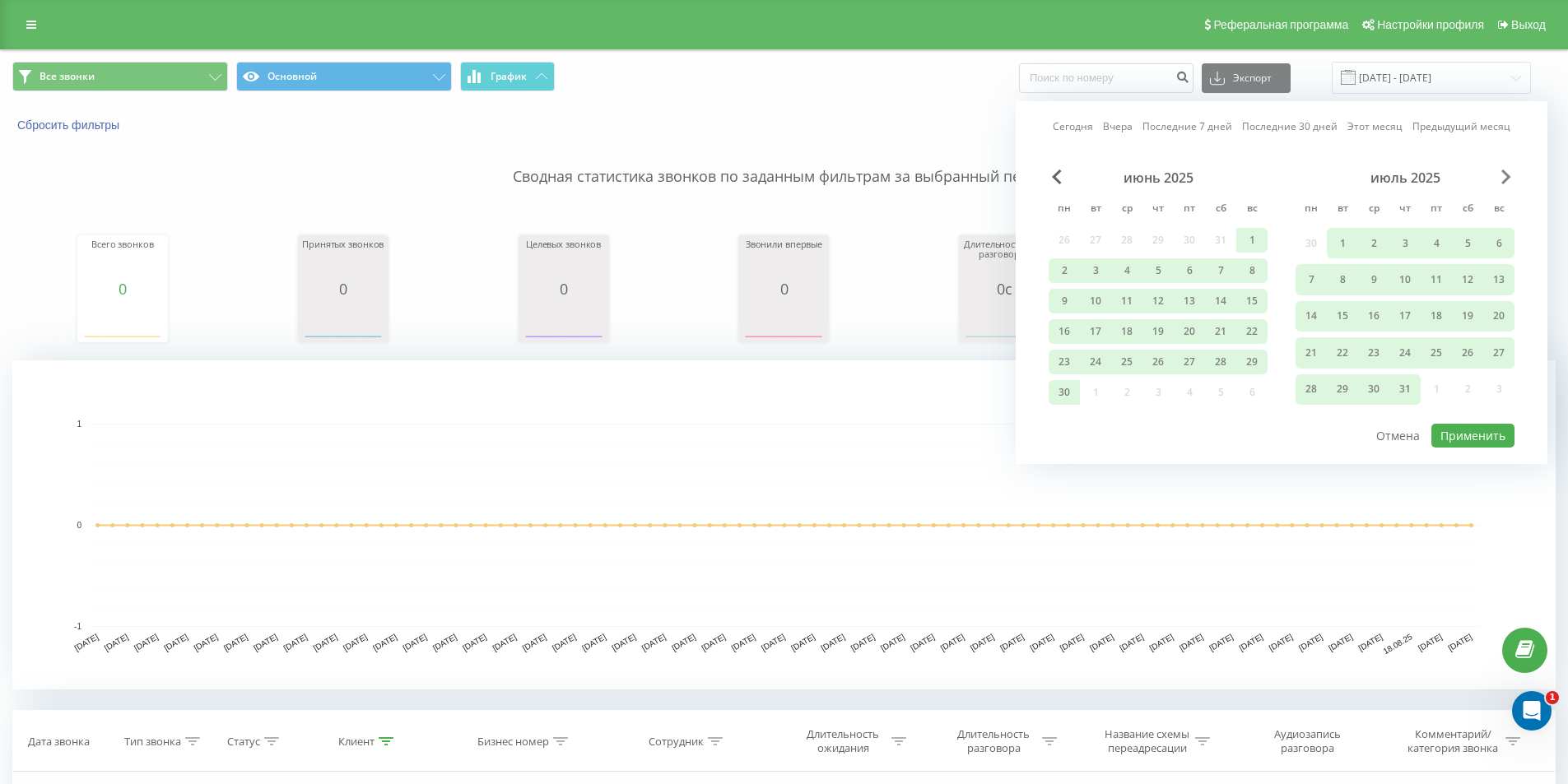
click at [1505, 178] on span "Next Month" at bounding box center [1506, 176] width 10 height 15
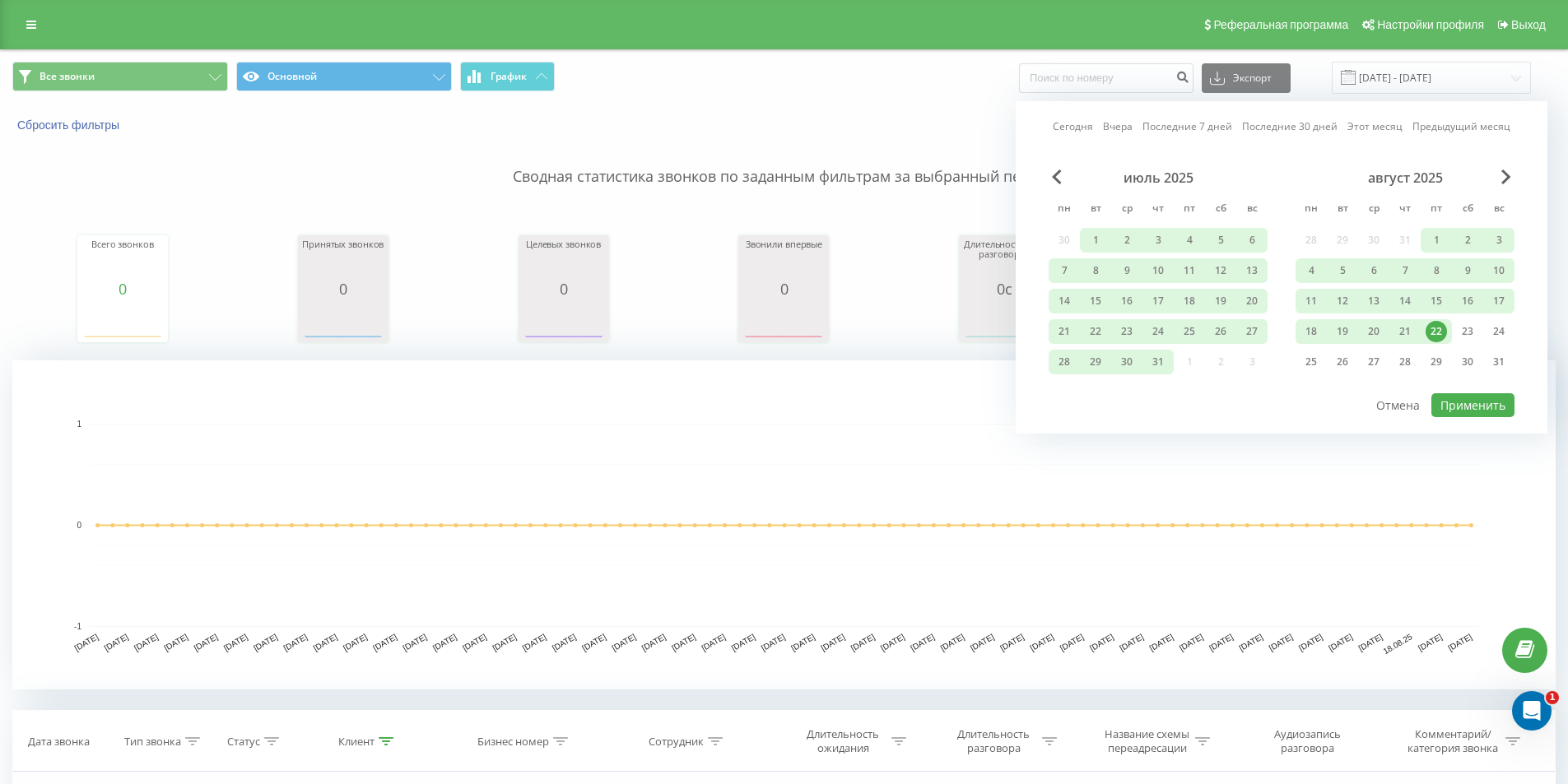
click at [1444, 326] on div "22" at bounding box center [1436, 331] width 21 height 21
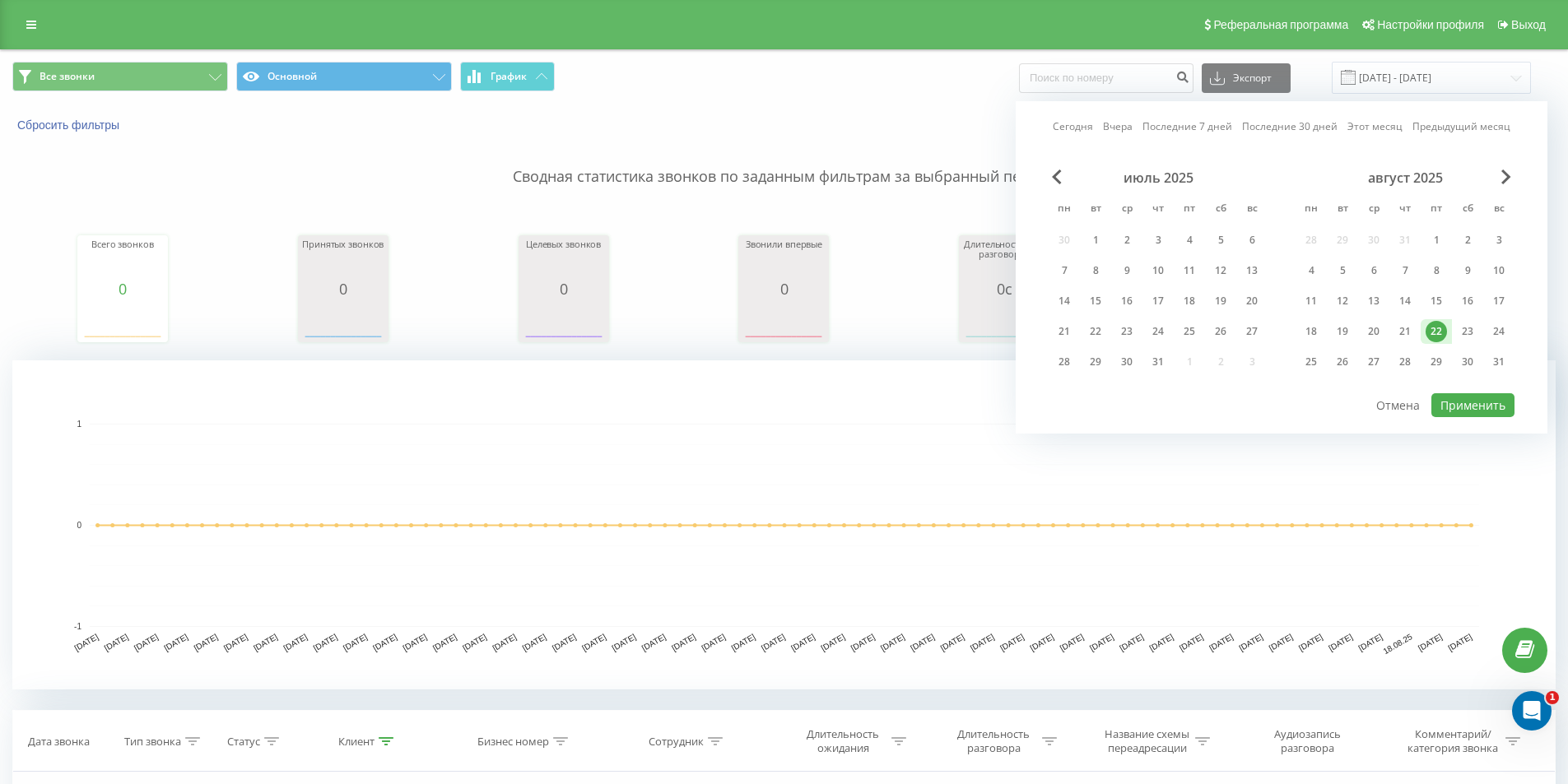
click at [1444, 326] on div "22" at bounding box center [1436, 331] width 21 height 21
click at [1487, 409] on button "Применить" at bounding box center [1473, 404] width 83 height 24
type input "22.08.2025 - 22.08.2025"
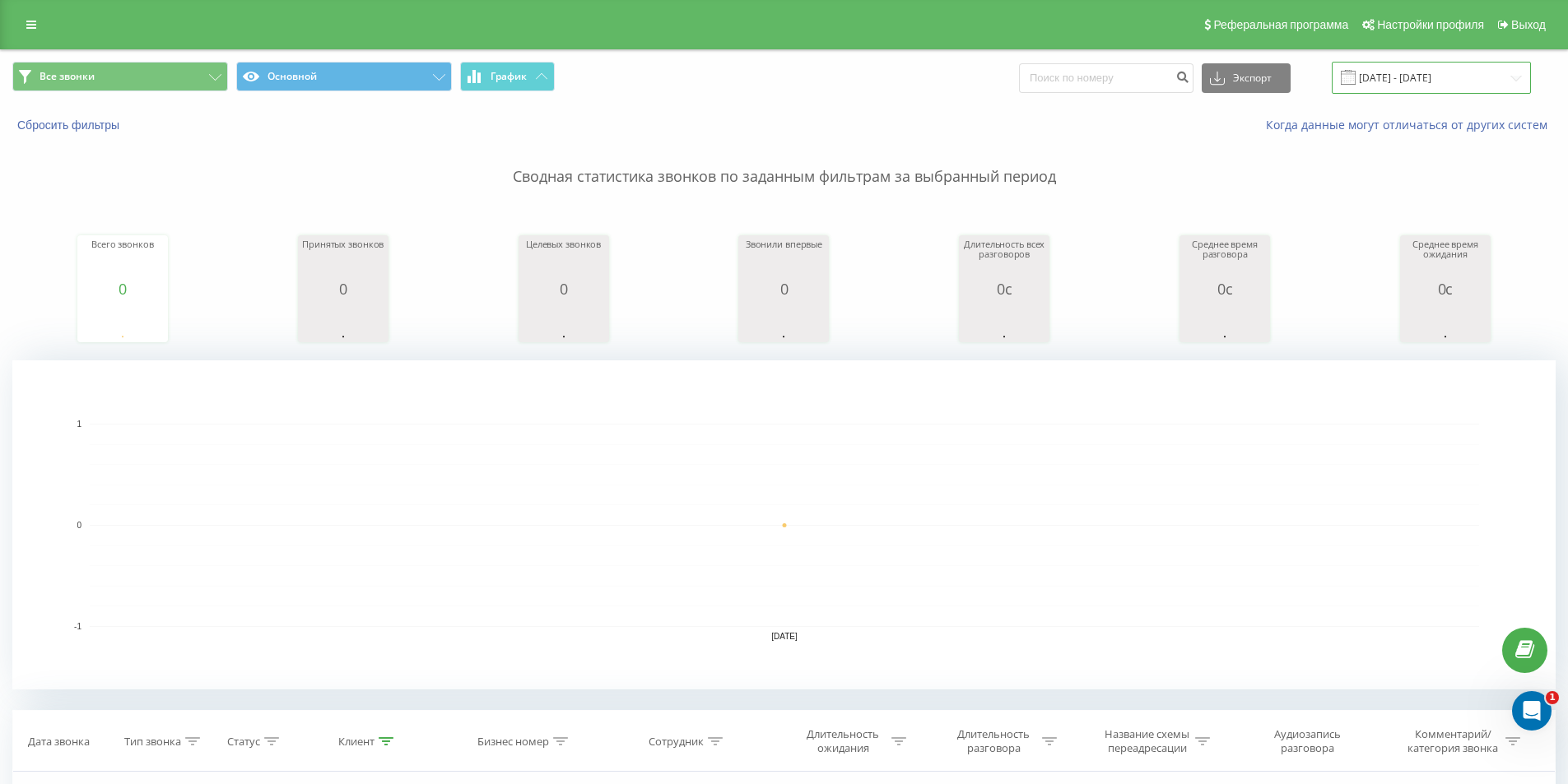
click at [1412, 77] on input "[DATE] - [DATE]" at bounding box center [1432, 78] width 199 height 32
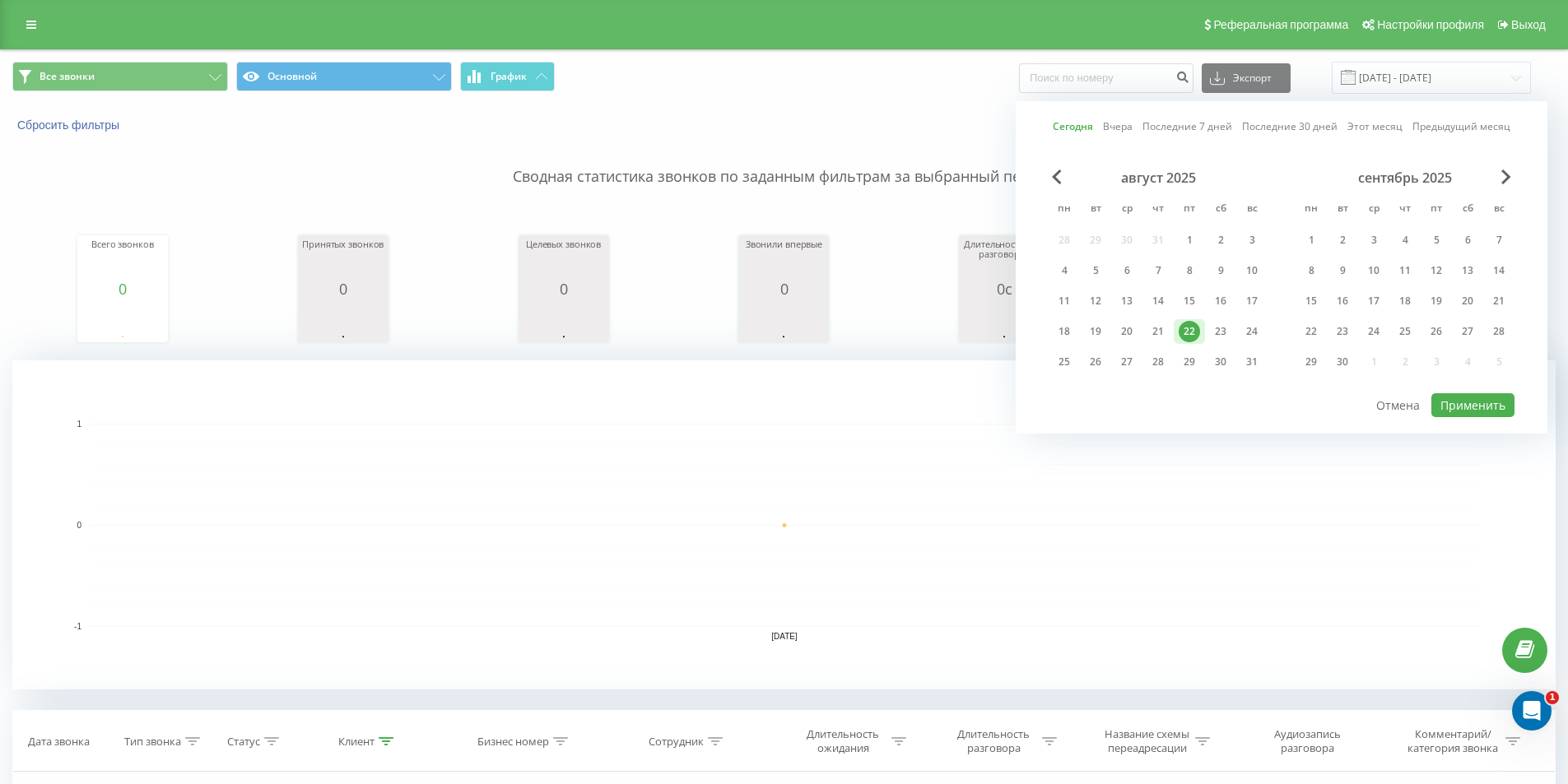
click at [1191, 330] on div "22" at bounding box center [1189, 331] width 21 height 21
click at [1488, 401] on button "Применить" at bounding box center [1473, 404] width 83 height 24
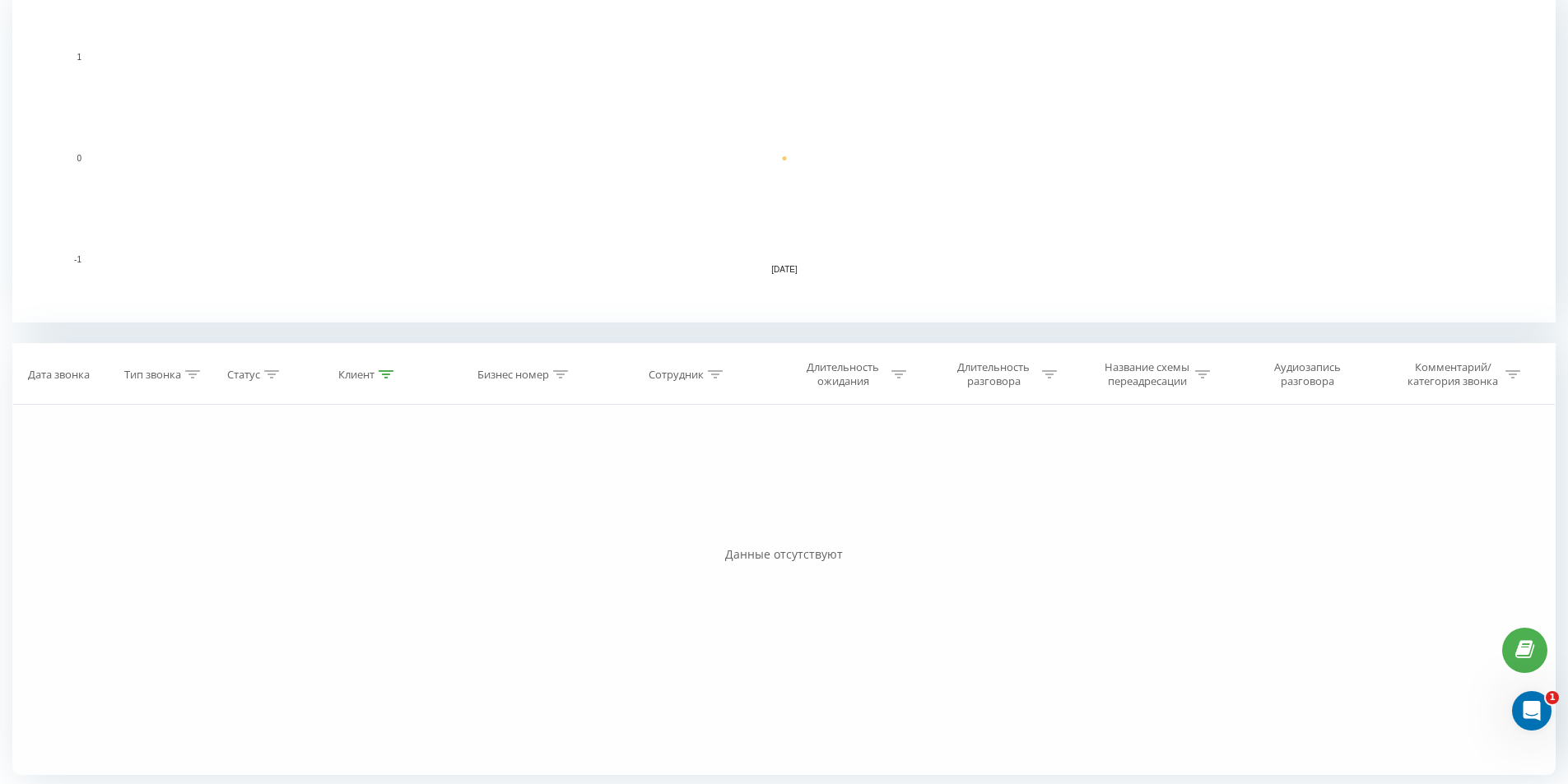
scroll to position [372, 0]
click at [1030, 377] on div "Длительность разговора" at bounding box center [993, 369] width 88 height 28
click at [1042, 443] on div at bounding box center [990, 449] width 117 height 16
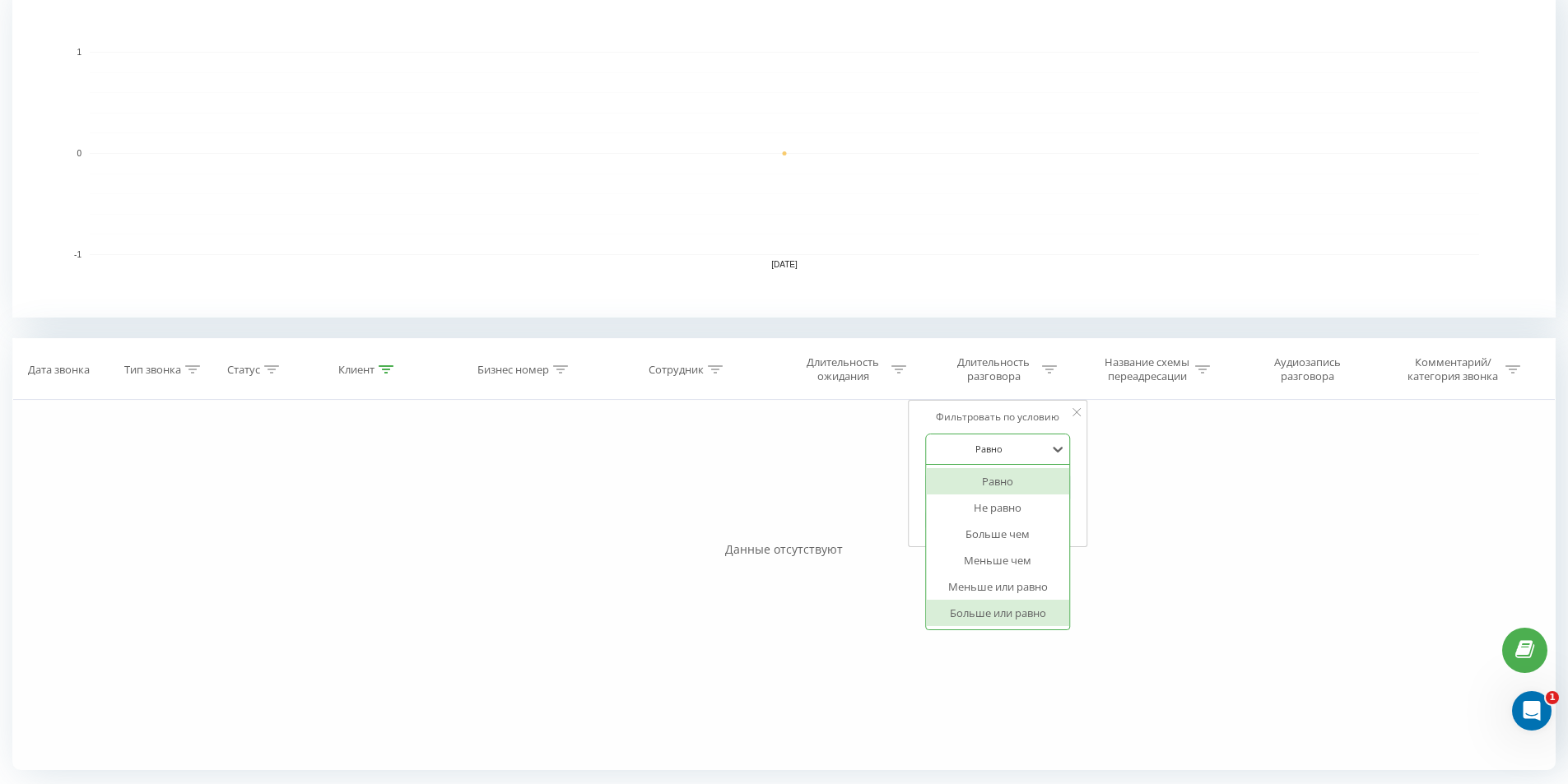
click at [969, 620] on div "Больше или равно" at bounding box center [998, 613] width 143 height 26
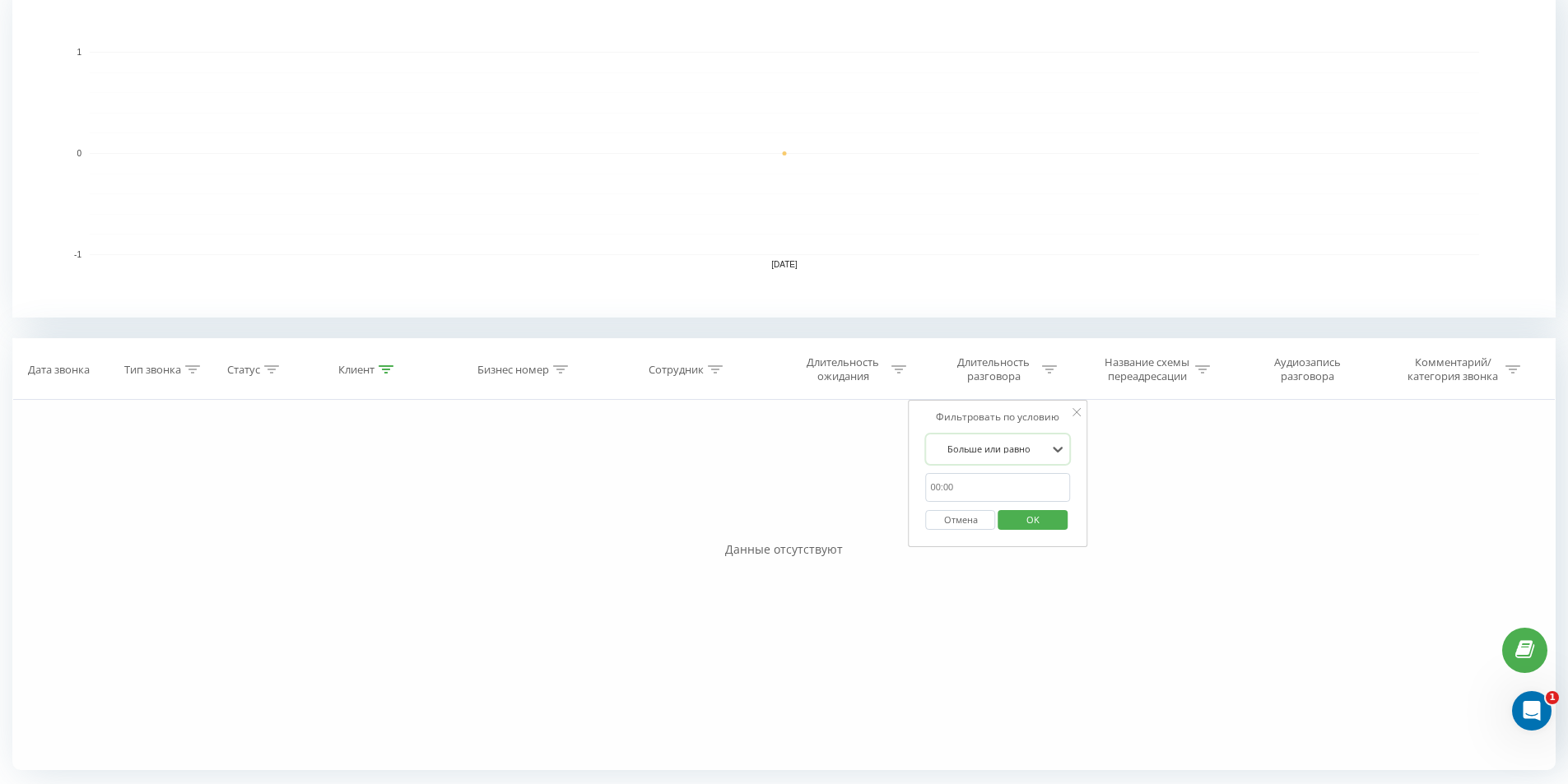
click at [1047, 484] on input "text" at bounding box center [998, 487] width 145 height 29
type input "01.00"
click at [1024, 517] on span "OK" at bounding box center [1033, 519] width 46 height 25
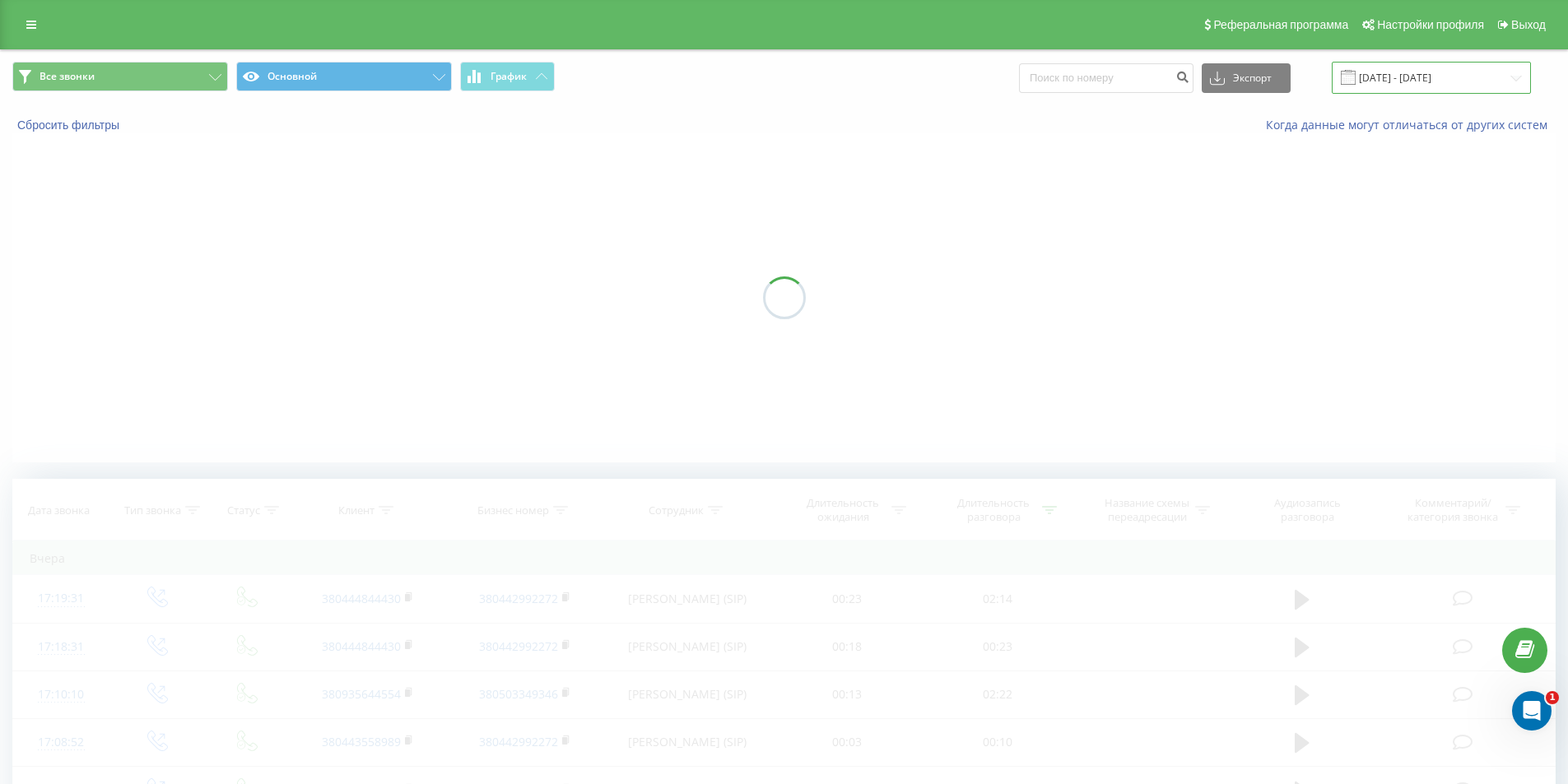
click at [1427, 83] on input "[DATE] - [DATE]" at bounding box center [1432, 78] width 199 height 32
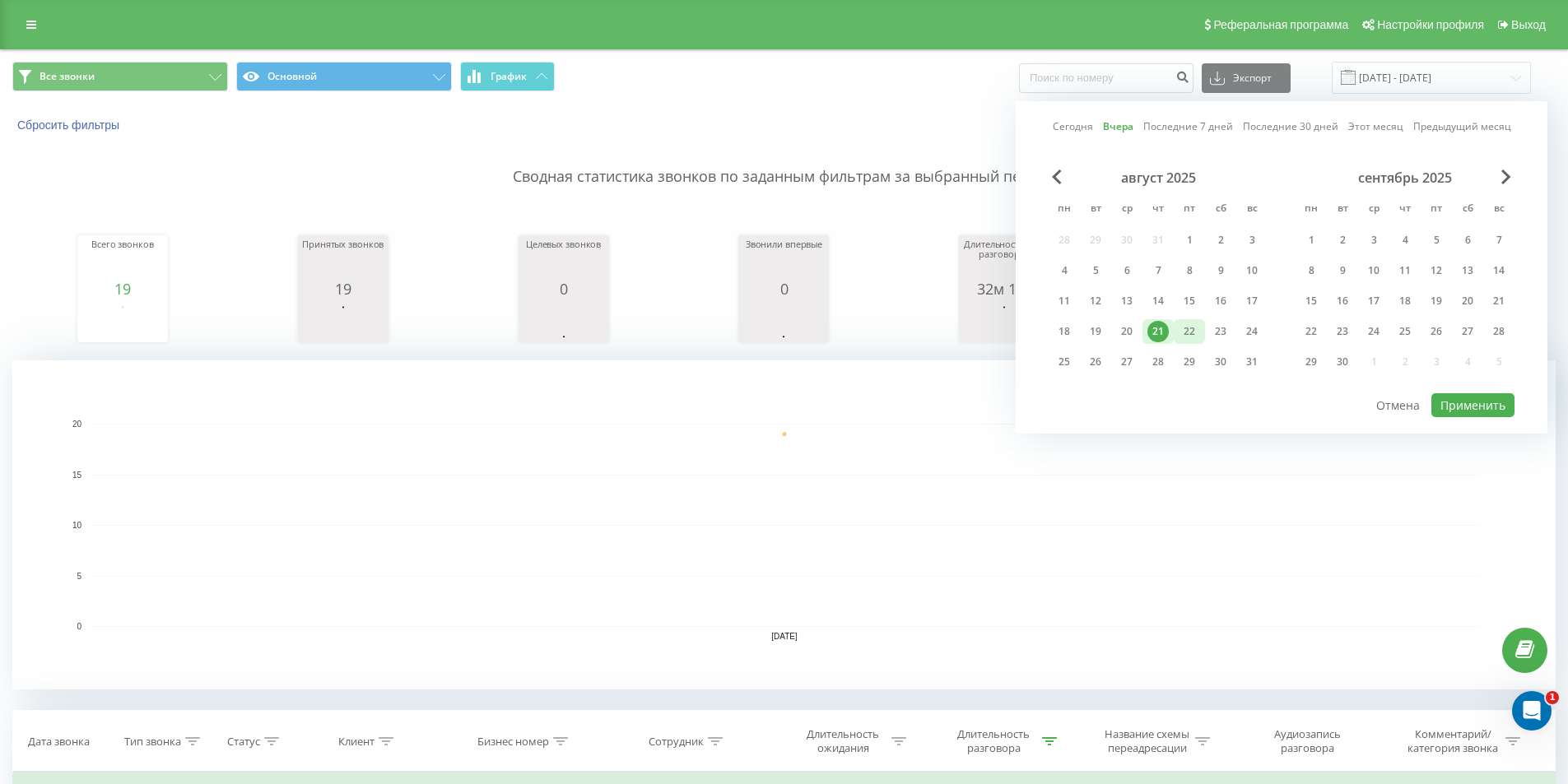
click at [1189, 325] on div "22" at bounding box center [1189, 331] width 21 height 21
click at [1469, 409] on button "Применить" at bounding box center [1473, 404] width 83 height 24
type input "[DATE] - [DATE]"
